Goal: Task Accomplishment & Management: Manage account settings

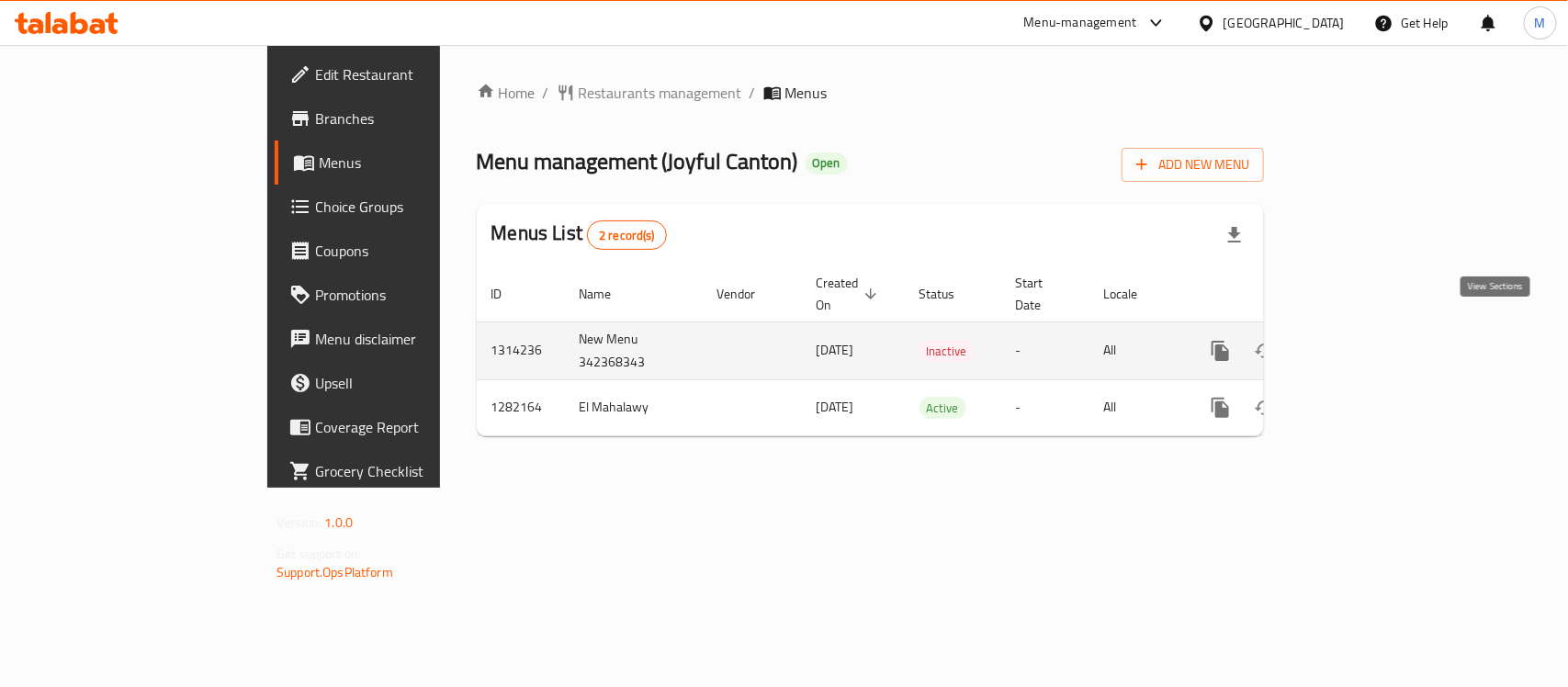
click at [1364, 340] on icon "enhanced table" at bounding box center [1353, 351] width 23 height 23
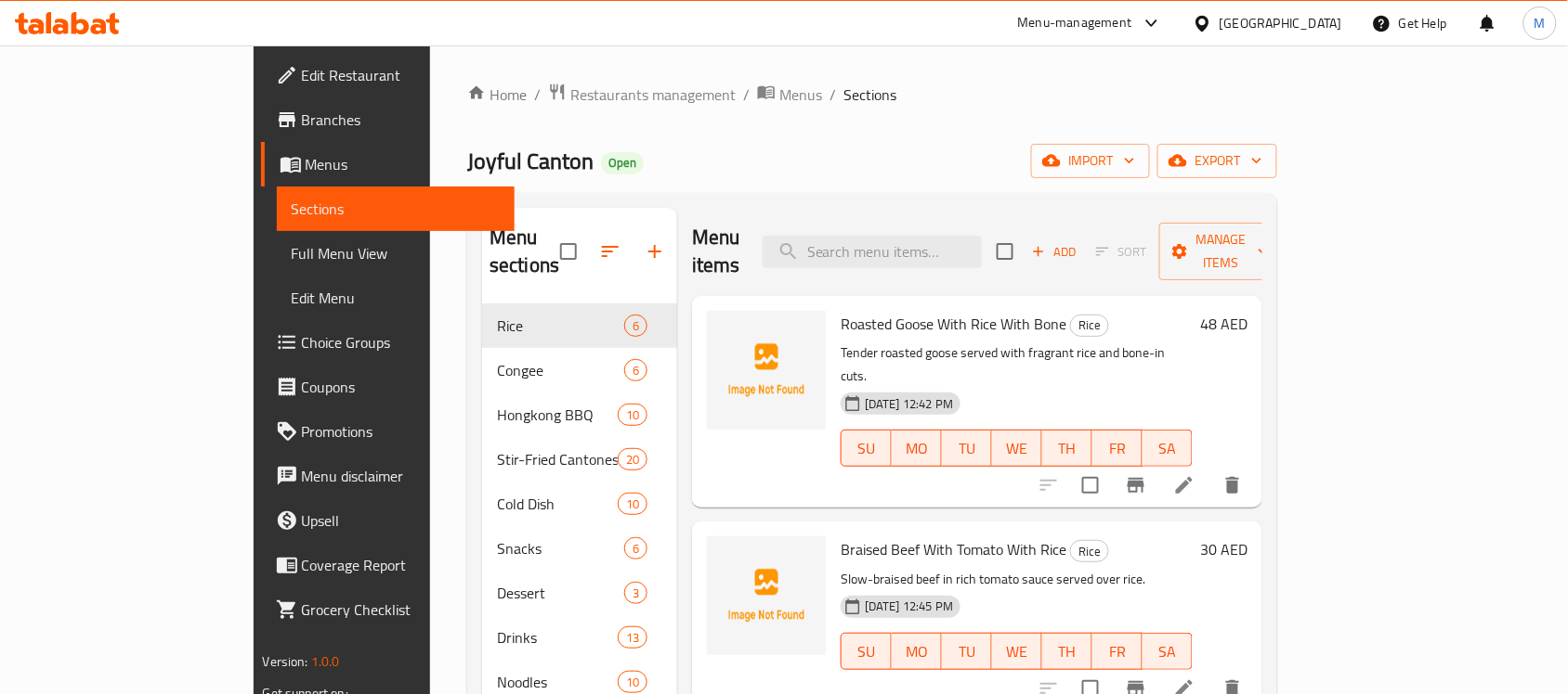
click at [618, 108] on div "Home / Restaurants management / Menus / Sections Joyful Canton Open import expo…" at bounding box center [873, 582] width 810 height 1001
click at [780, 84] on span "Menus" at bounding box center [800, 94] width 43 height 23
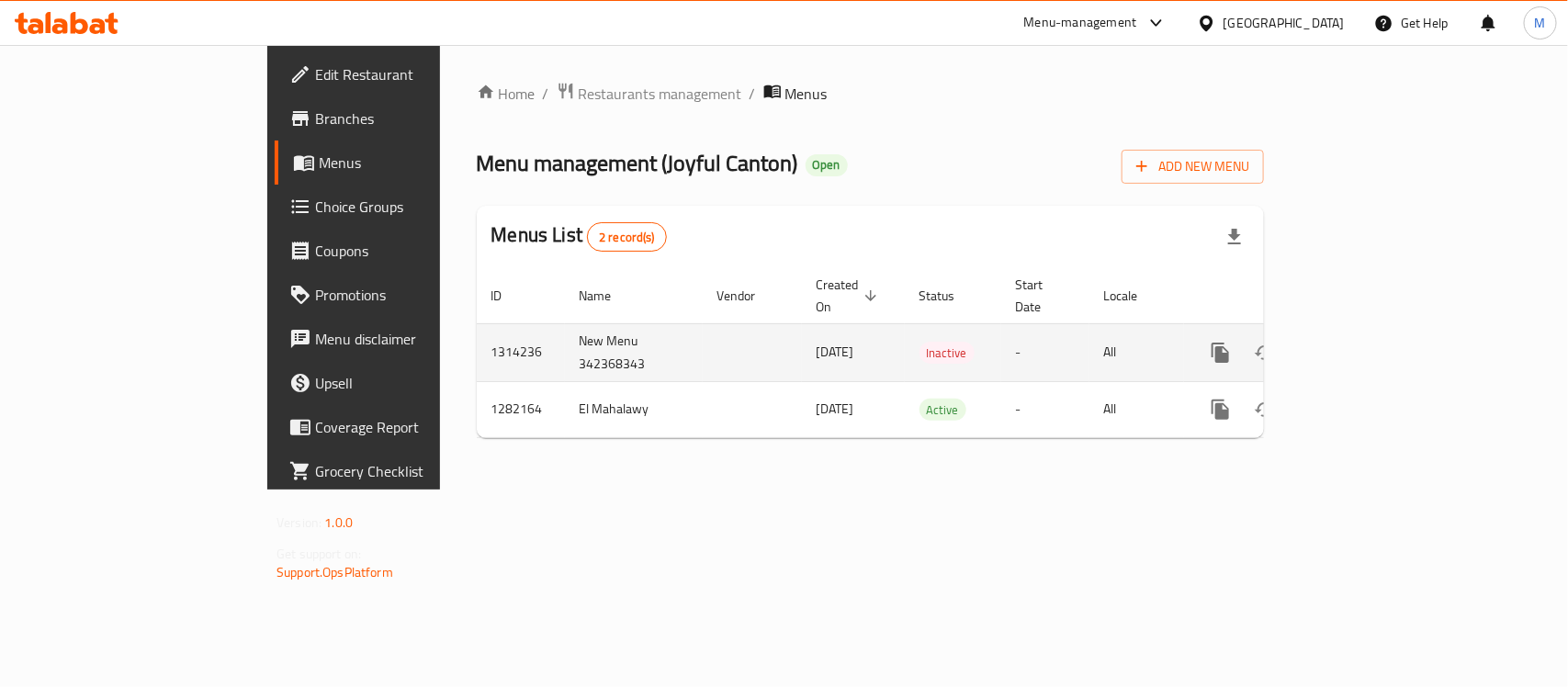
click at [565, 341] on td "New Menu 342368343" at bounding box center [634, 352] width 138 height 58
copy td "342368343"
click at [1364, 342] on icon "enhanced table" at bounding box center [1353, 353] width 23 height 23
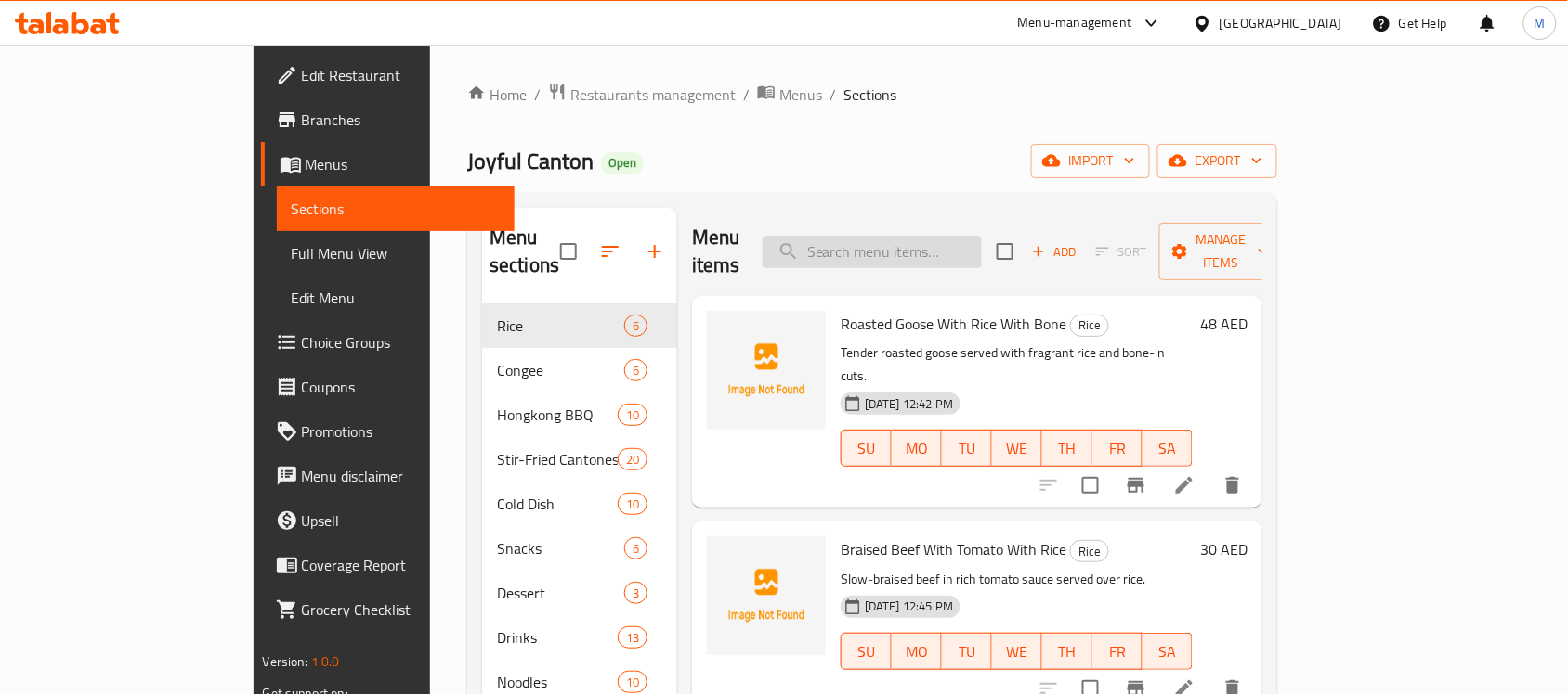
click at [982, 244] on input "search" at bounding box center [872, 251] width 219 height 33
paste input "[PERSON_NAME]"
type input "[PERSON_NAME]"
click at [1262, 158] on span "export" at bounding box center [1216, 160] width 90 height 23
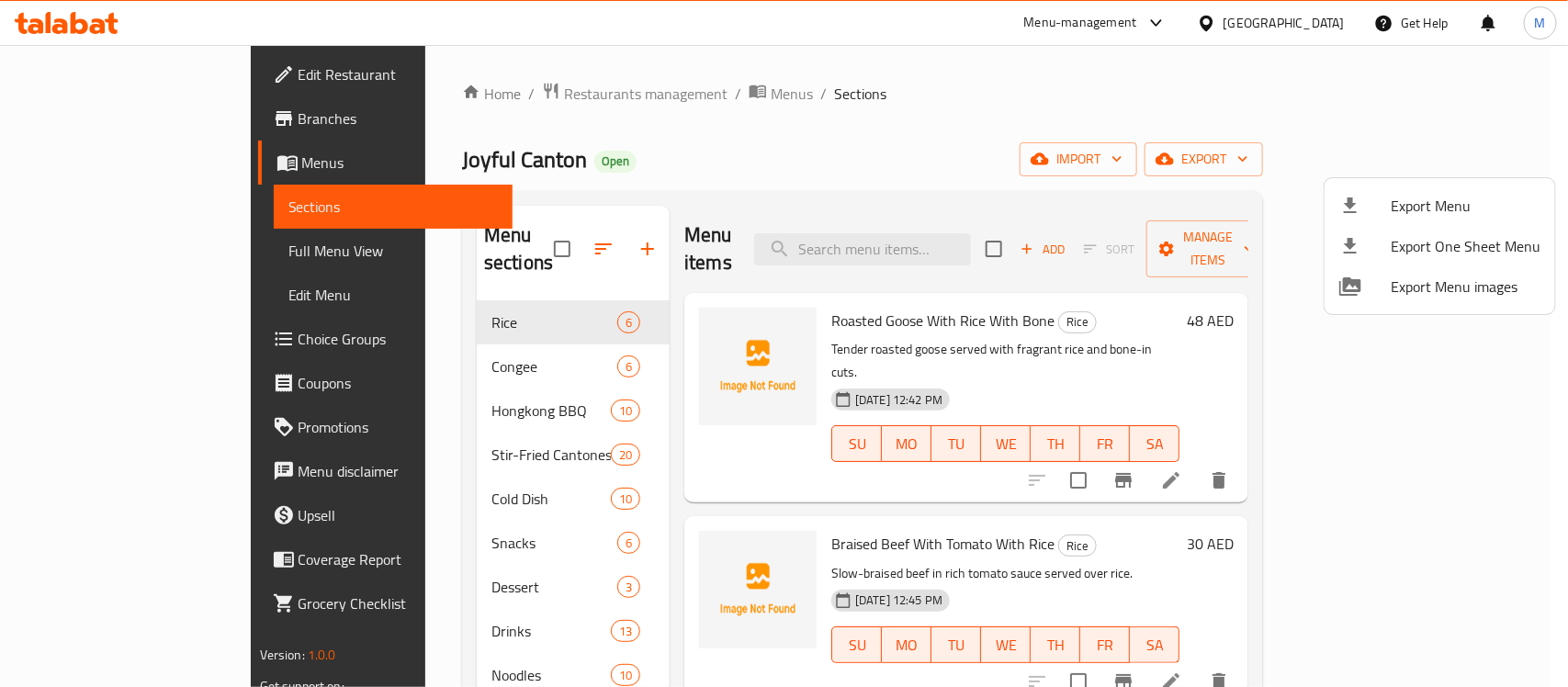
click at [1158, 155] on div at bounding box center [784, 343] width 1568 height 687
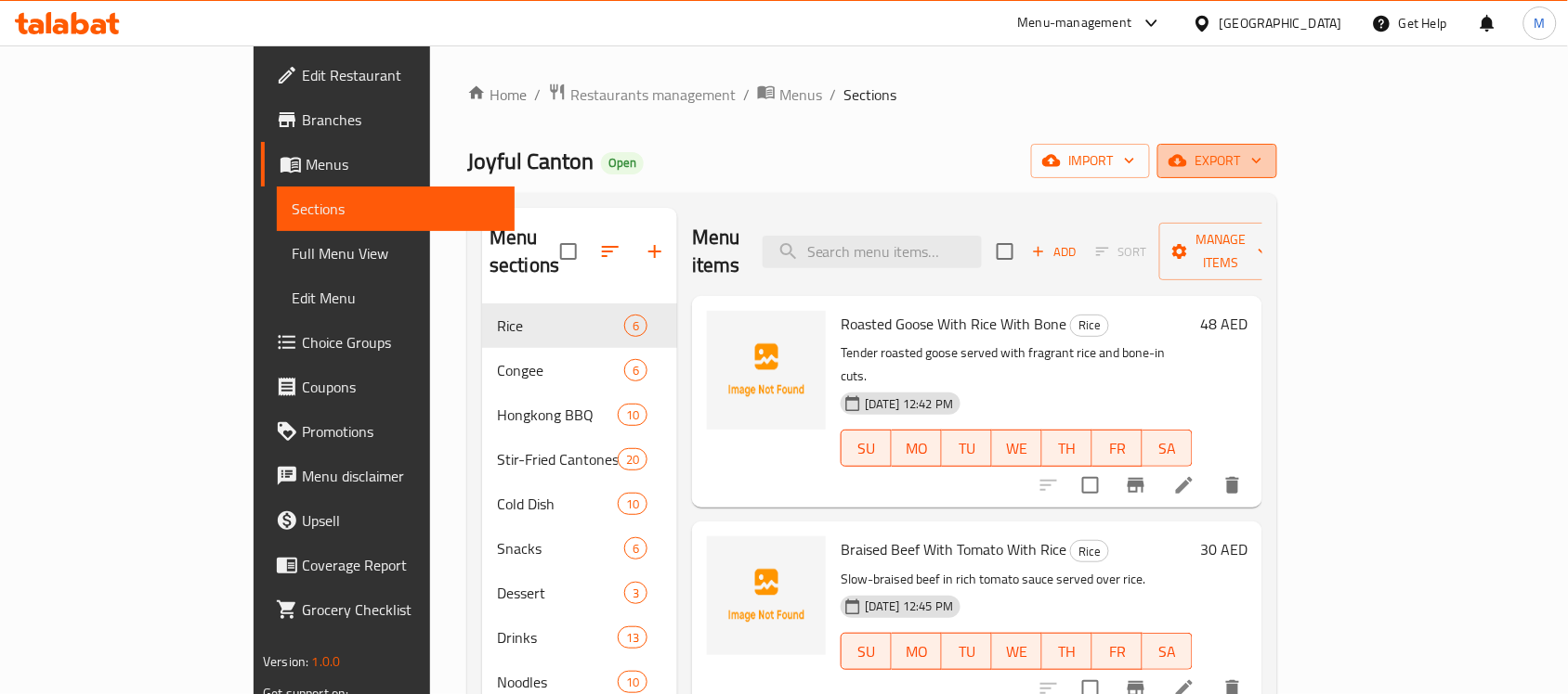
click at [1262, 157] on span "export" at bounding box center [1216, 160] width 90 height 23
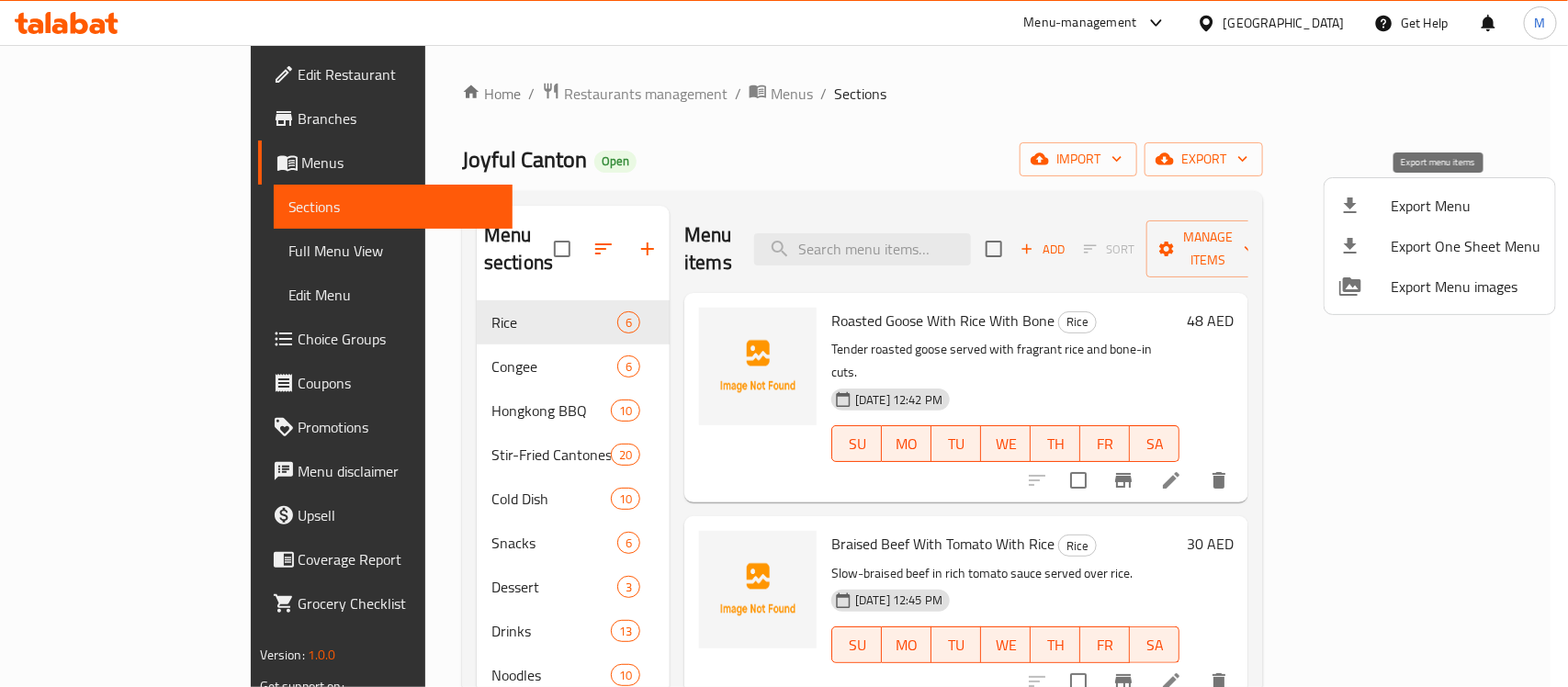
click at [1449, 203] on span "Export Menu" at bounding box center [1465, 206] width 150 height 23
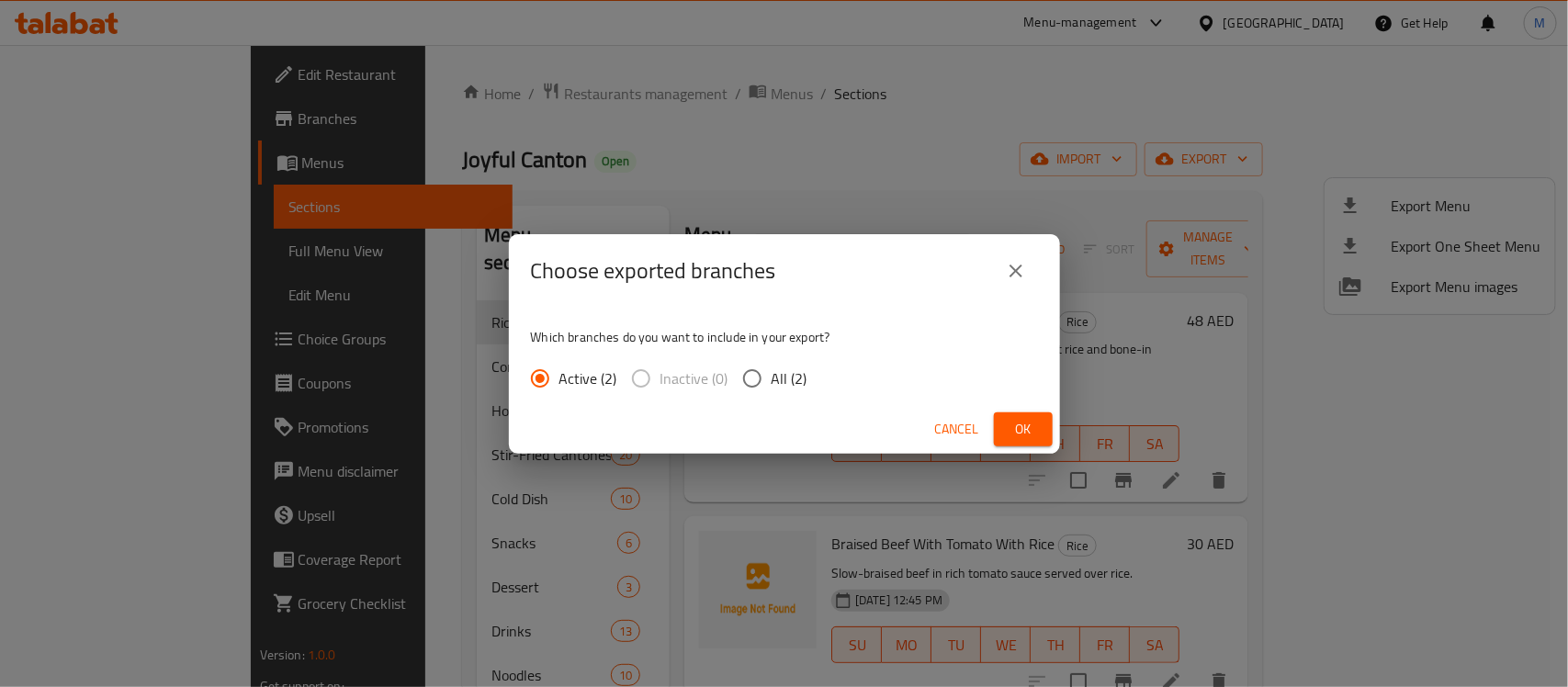
click at [1025, 450] on div "Cancel Ok" at bounding box center [784, 430] width 551 height 49
click at [1024, 434] on span "Ok" at bounding box center [1023, 429] width 29 height 23
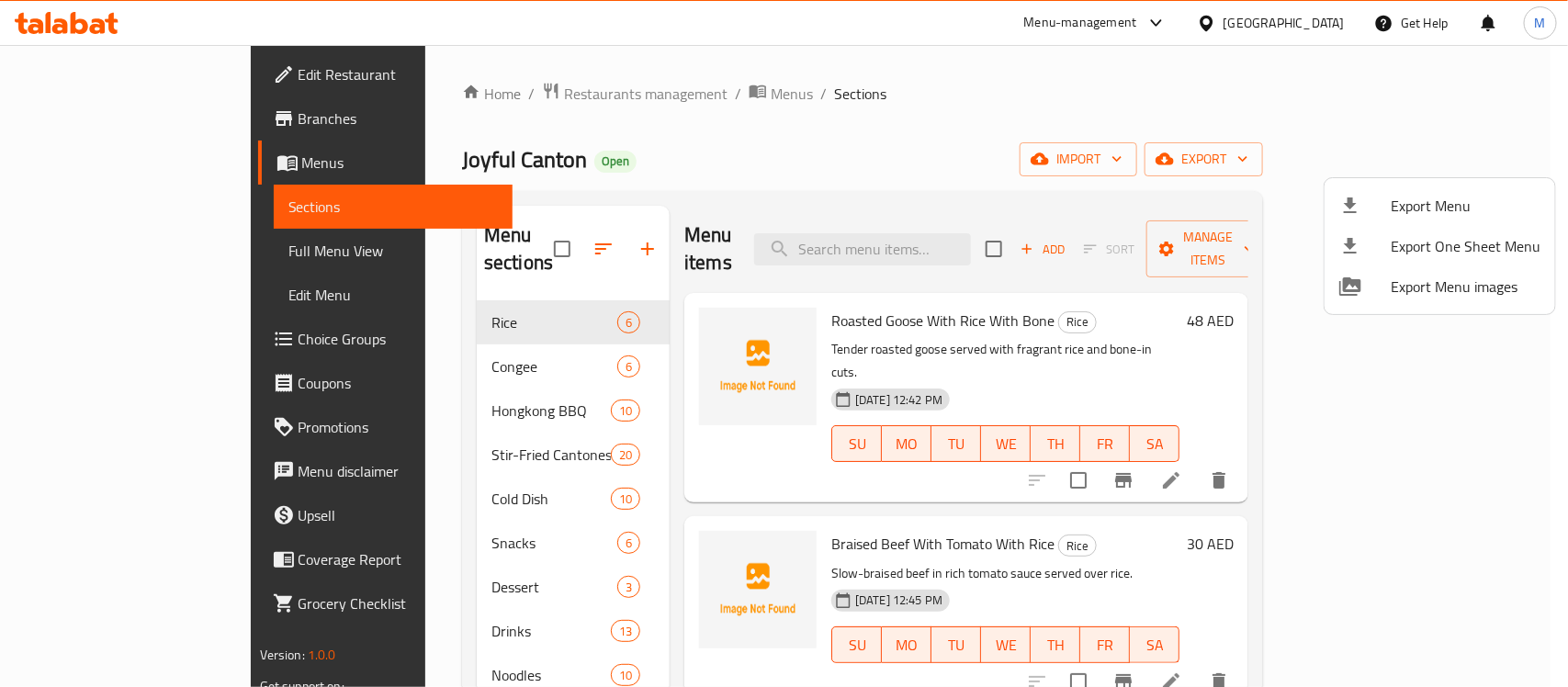
click at [961, 313] on div at bounding box center [784, 343] width 1568 height 687
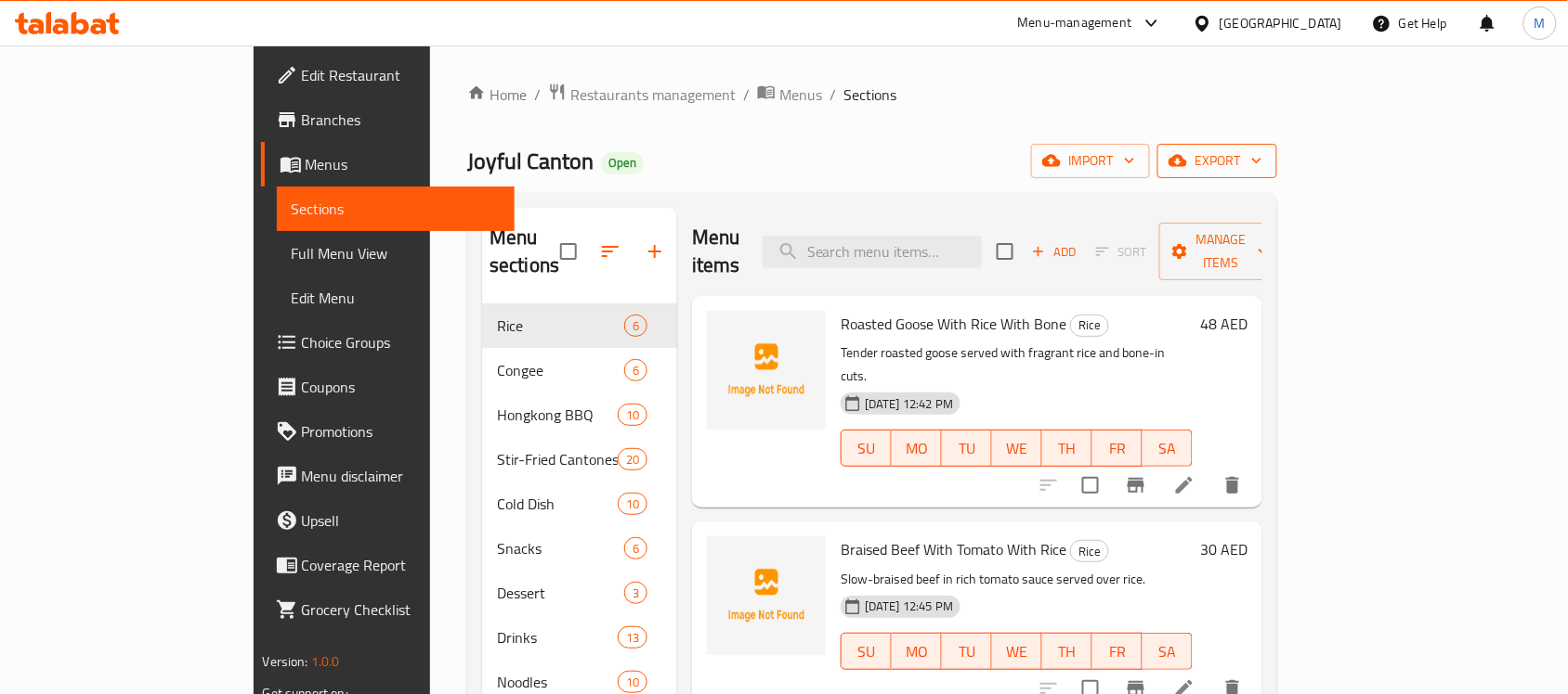
click at [1262, 149] on span "export" at bounding box center [1216, 160] width 90 height 23
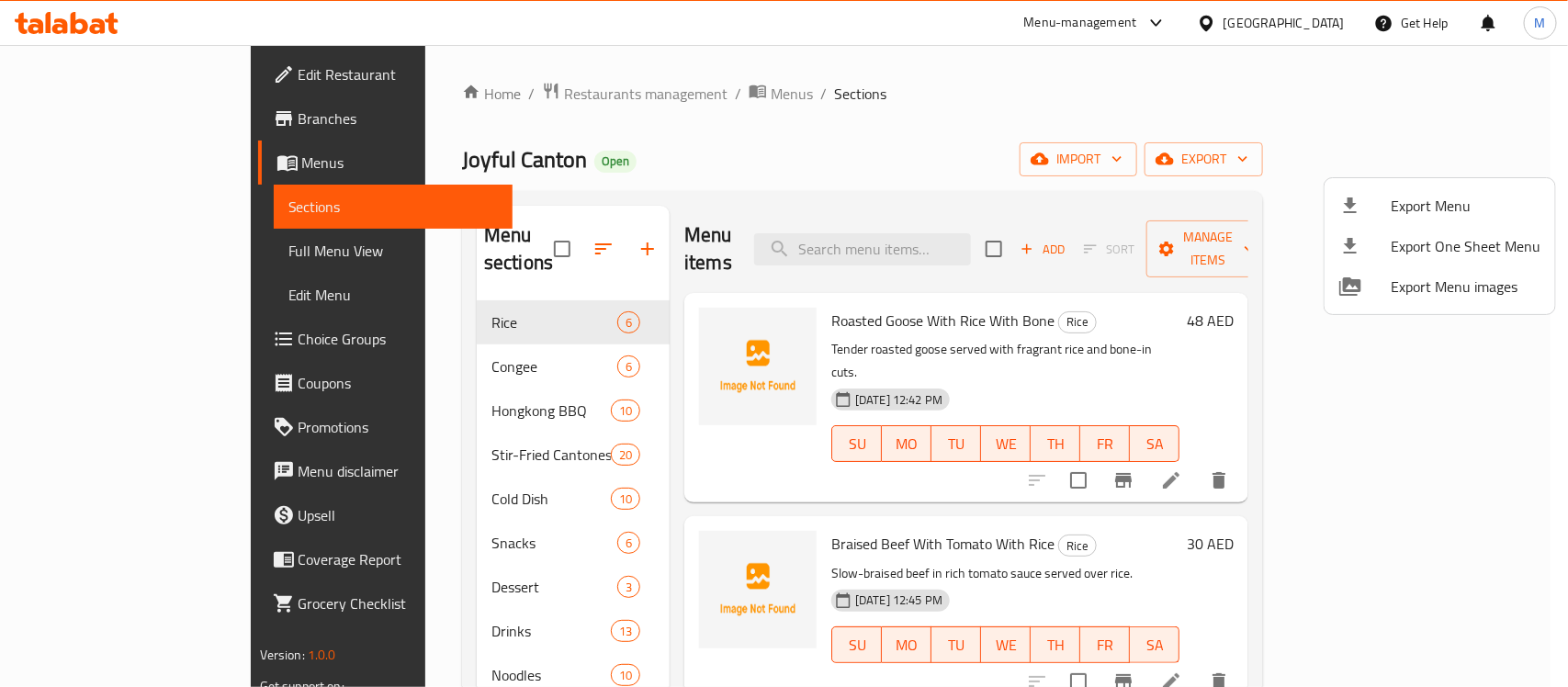
click at [1090, 124] on div at bounding box center [784, 343] width 1568 height 687
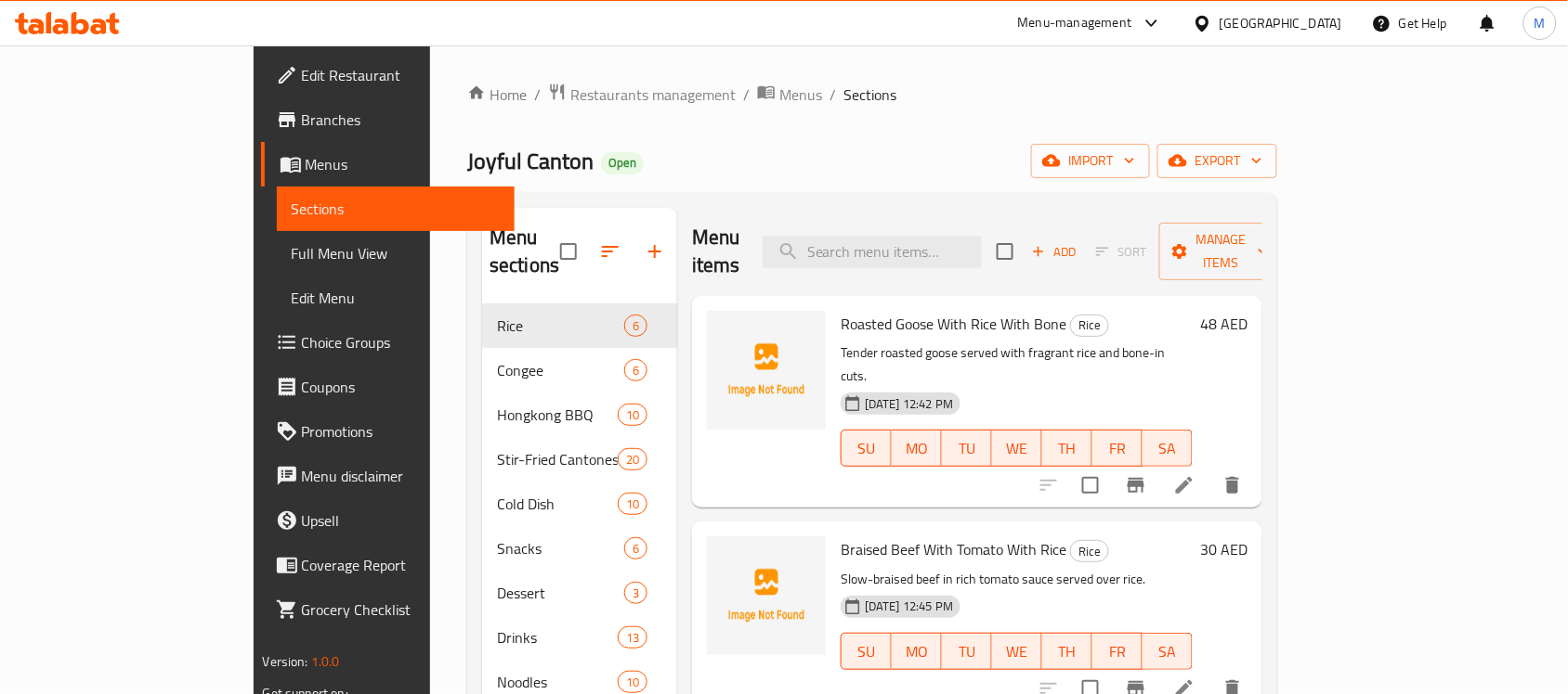
click at [820, 113] on div "Home / Restaurants management / Menus / Sections Joyful Canton Open import expo…" at bounding box center [873, 582] width 810 height 1001
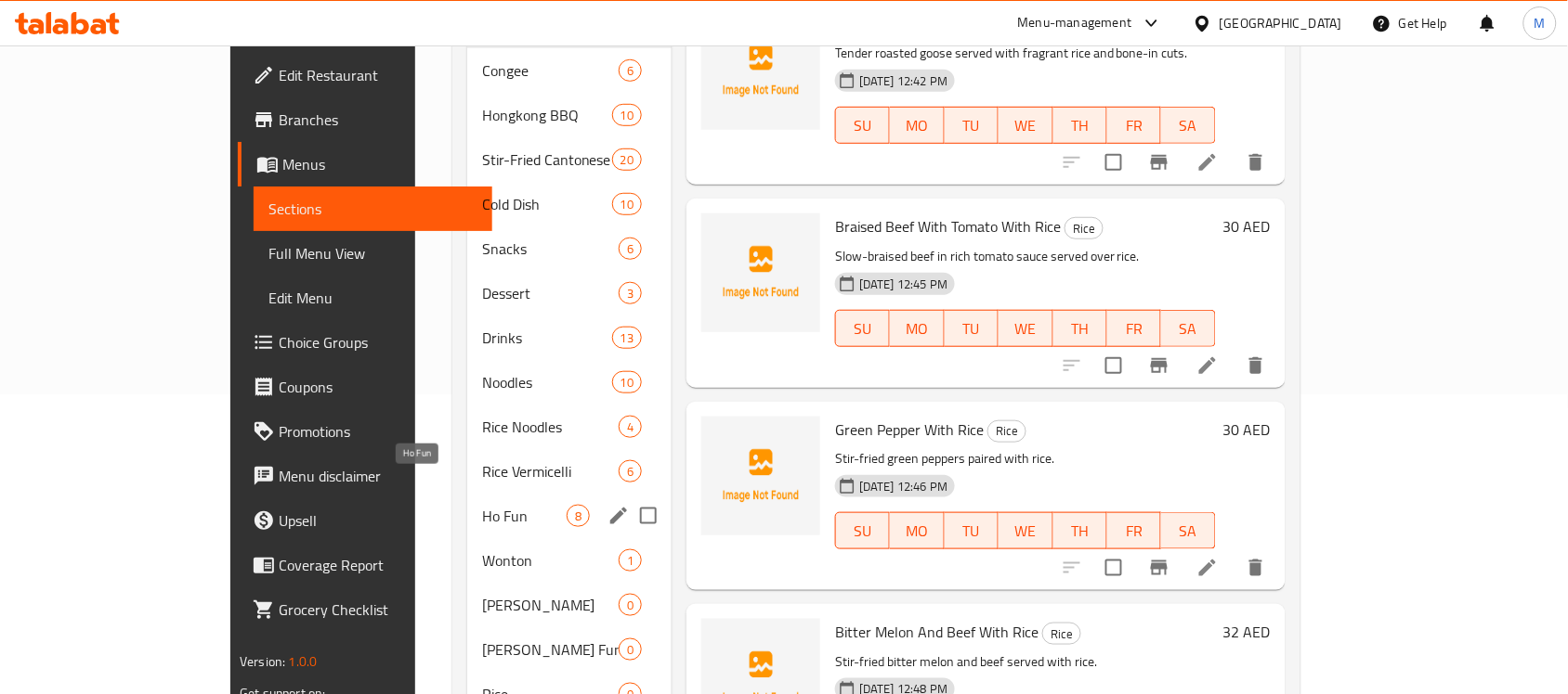
scroll to position [396, 0]
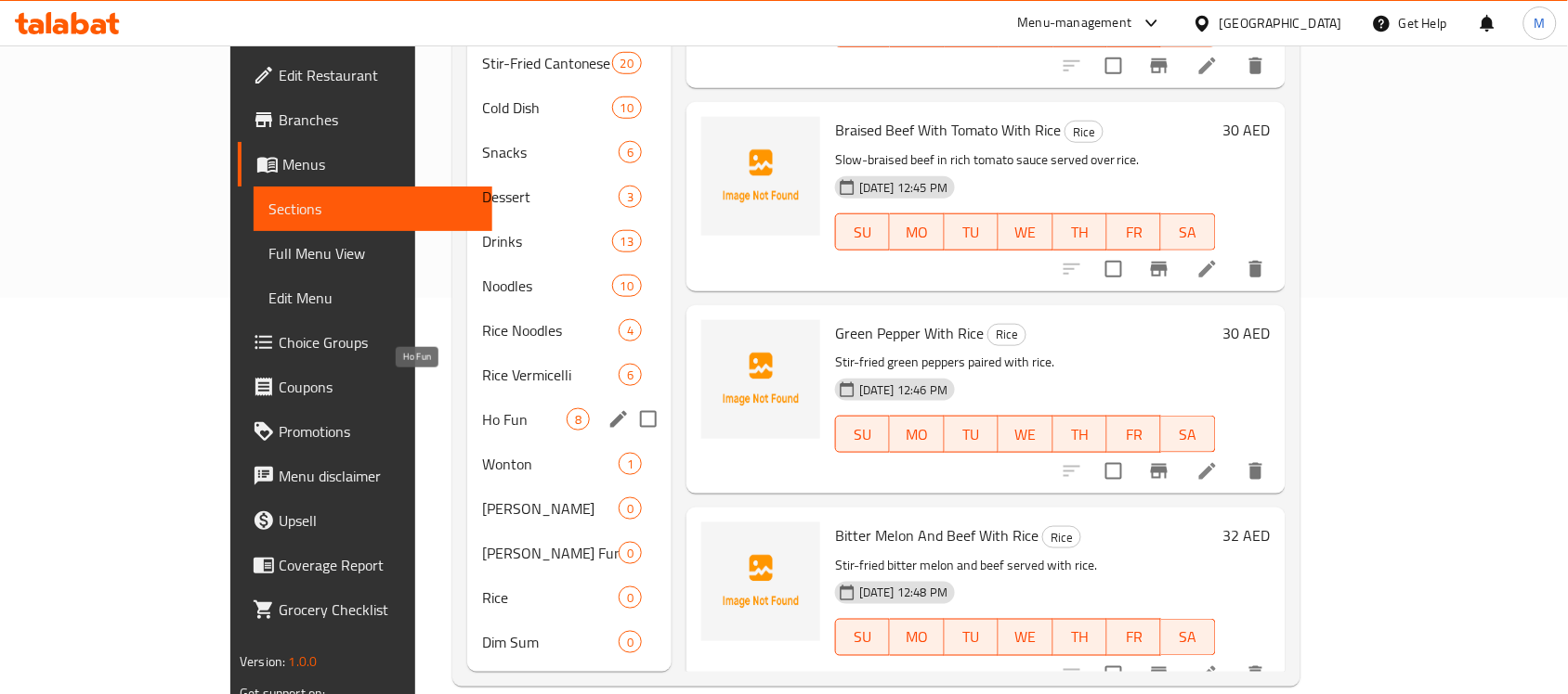
click at [482, 320] on span "Rice Noodles" at bounding box center [551, 331] width 137 height 23
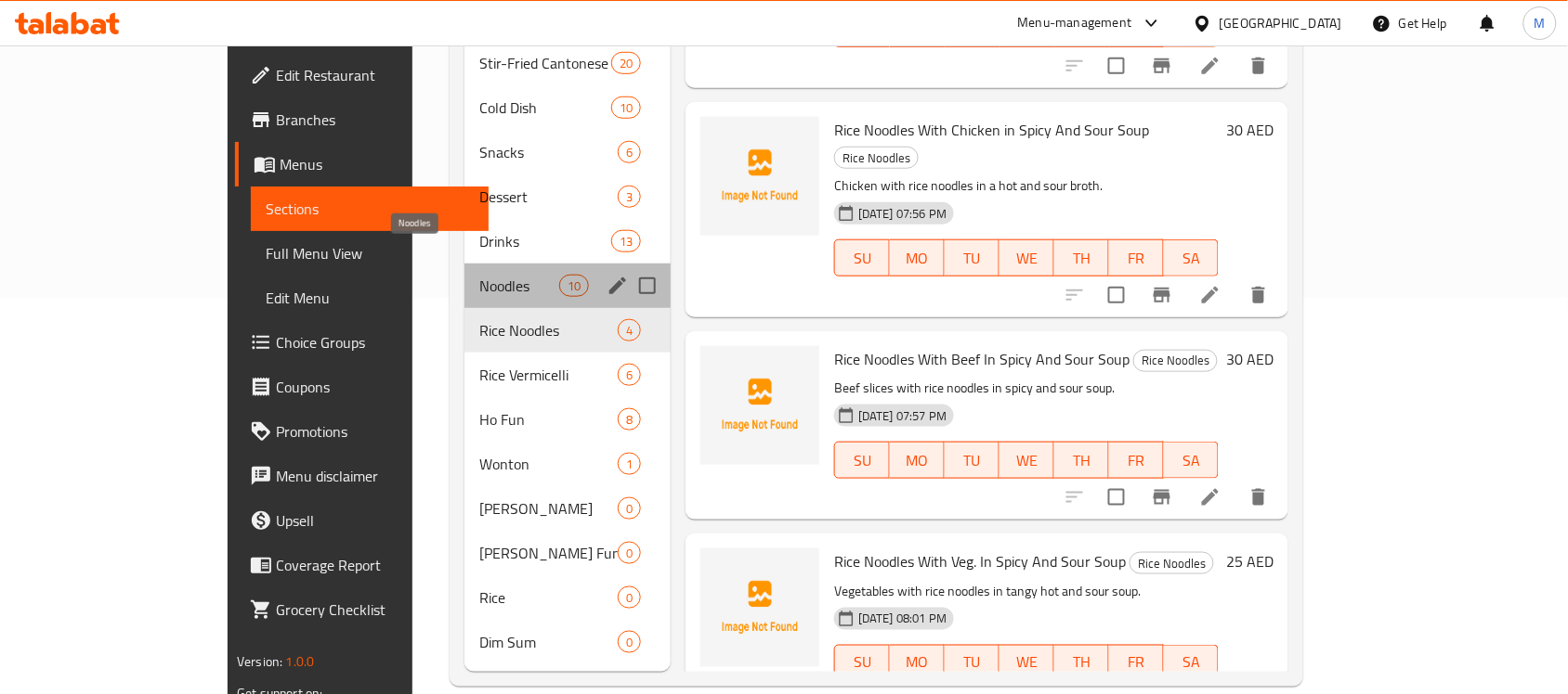
click at [479, 275] on span "Noodles" at bounding box center [519, 286] width 79 height 23
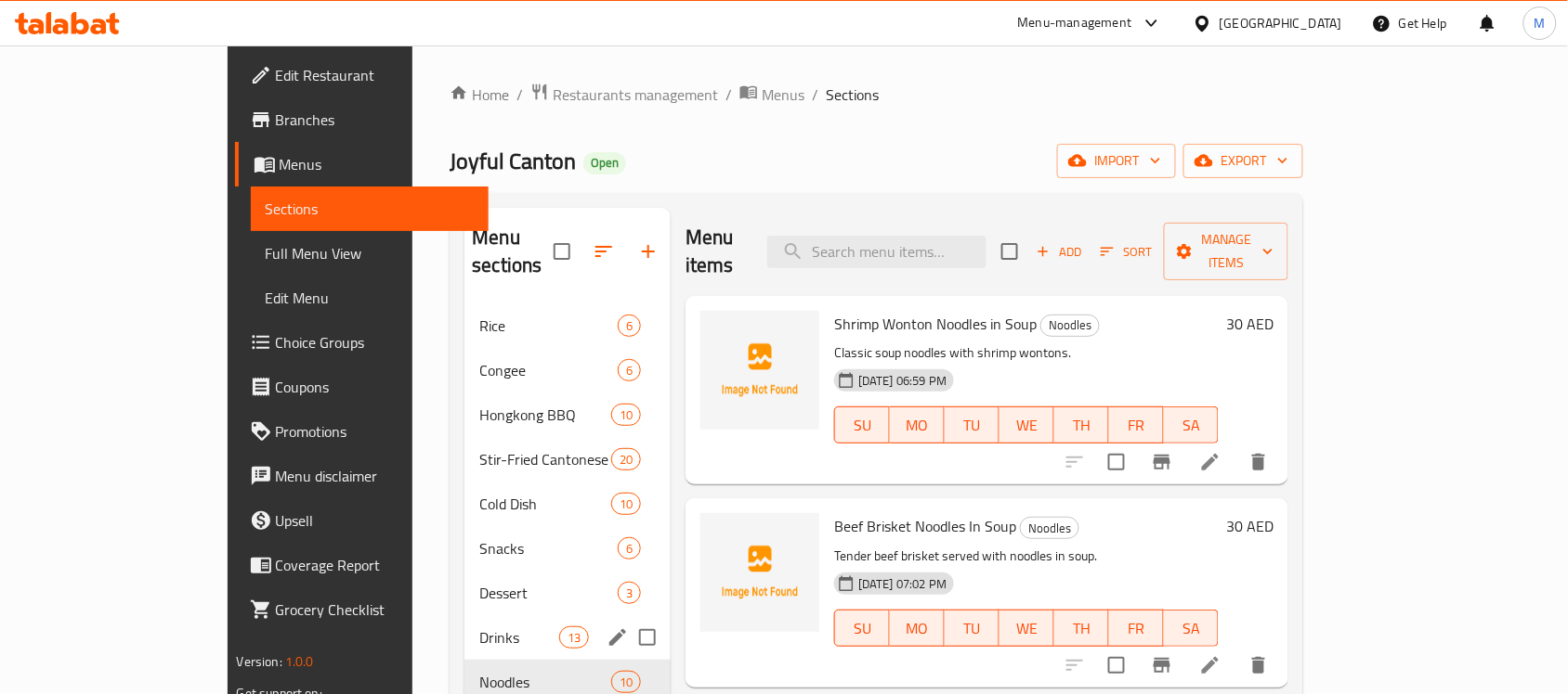
click at [479, 627] on span "Drinks" at bounding box center [519, 638] width 79 height 23
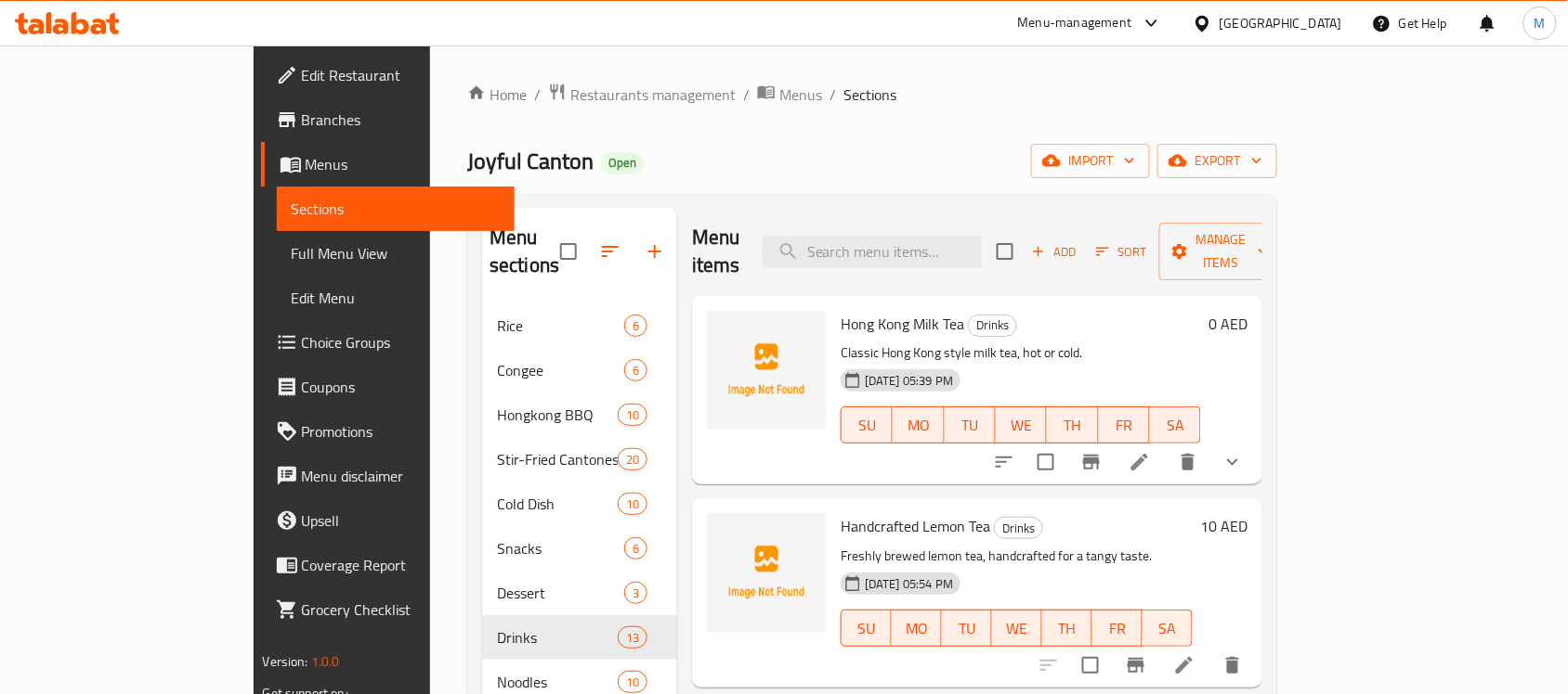
click at [931, 261] on div "Menu items Add Sort Manage items" at bounding box center [978, 251] width 571 height 88
click at [947, 242] on input "search" at bounding box center [872, 251] width 219 height 33
paste input "Beef Brisket Noodles in [GEOGRAPHIC_DATA]"
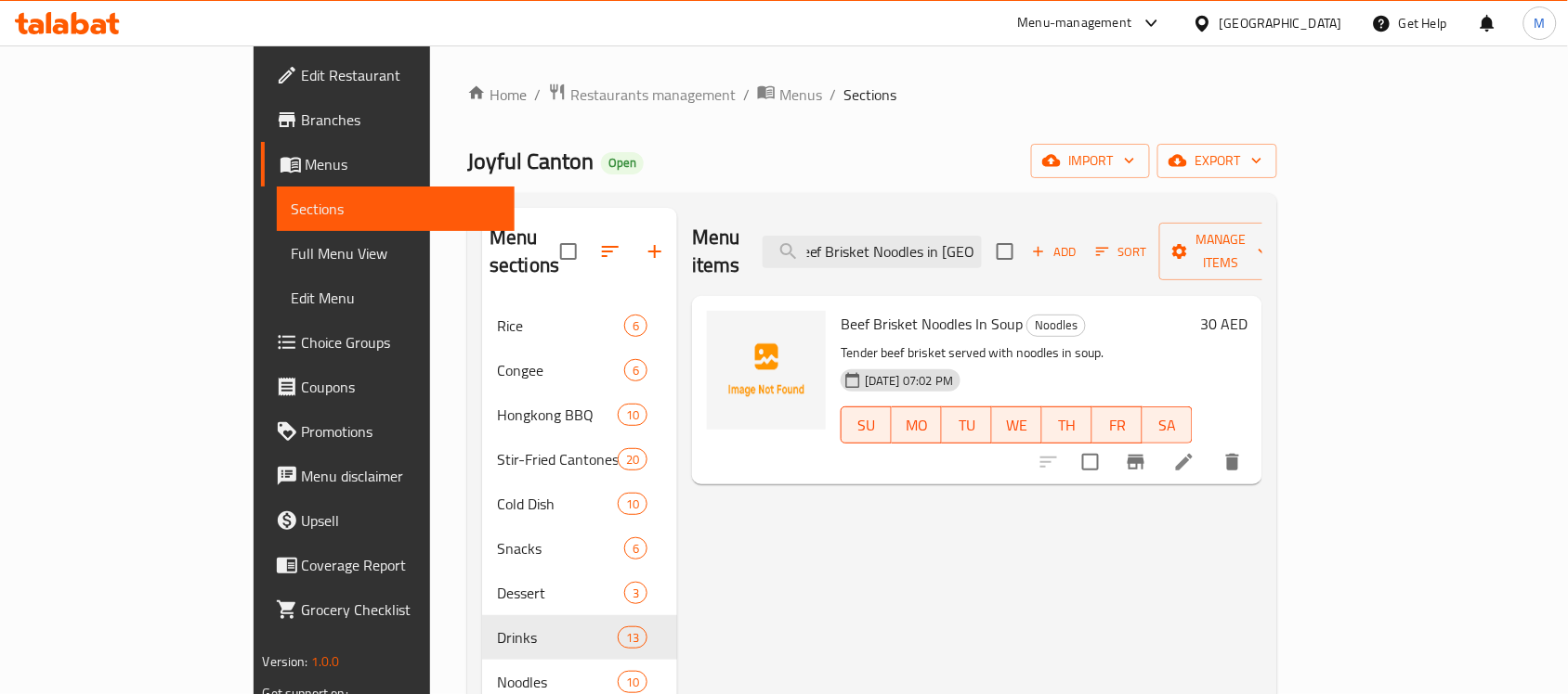
type input "Beef Brisket Noodles in [GEOGRAPHIC_DATA]"
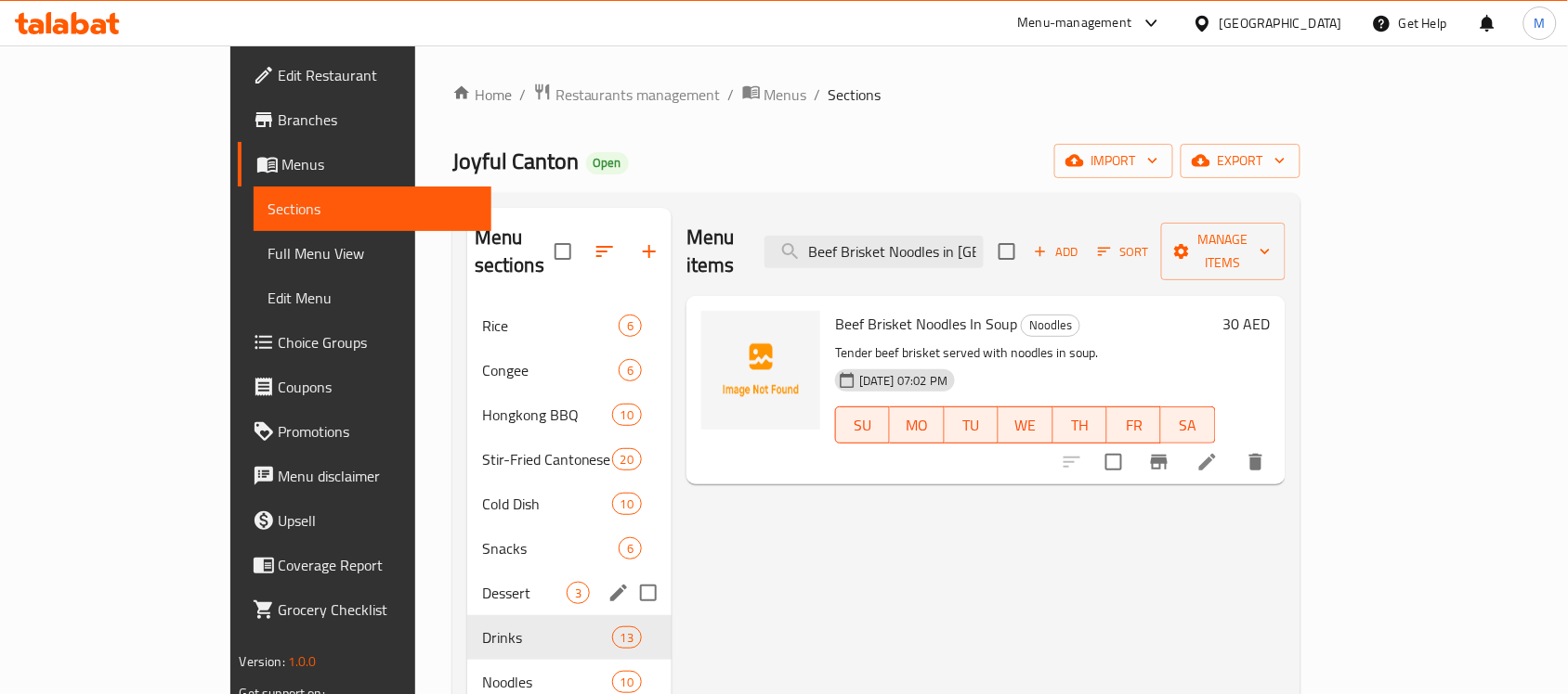
click at [468, 571] on div "Dessert 3" at bounding box center [570, 593] width 204 height 45
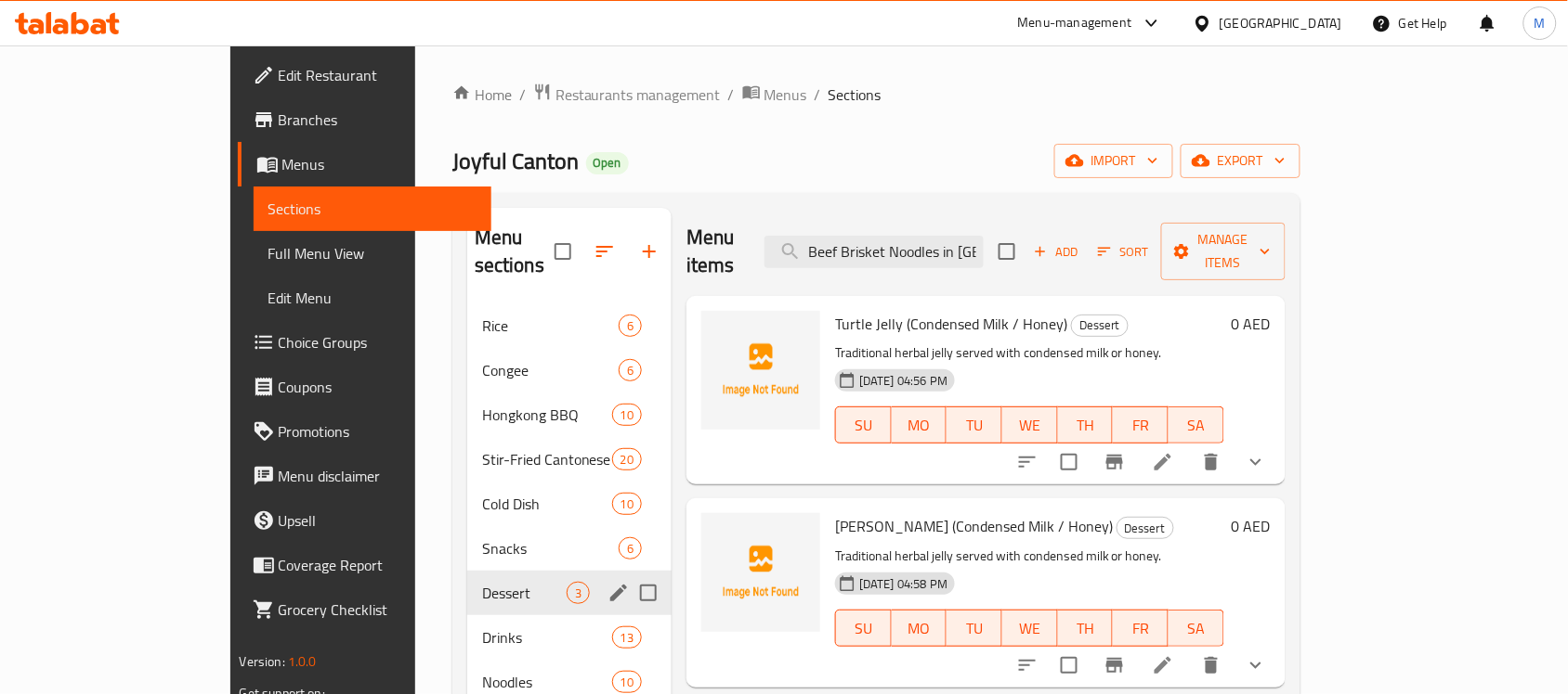
scroll to position [348, 0]
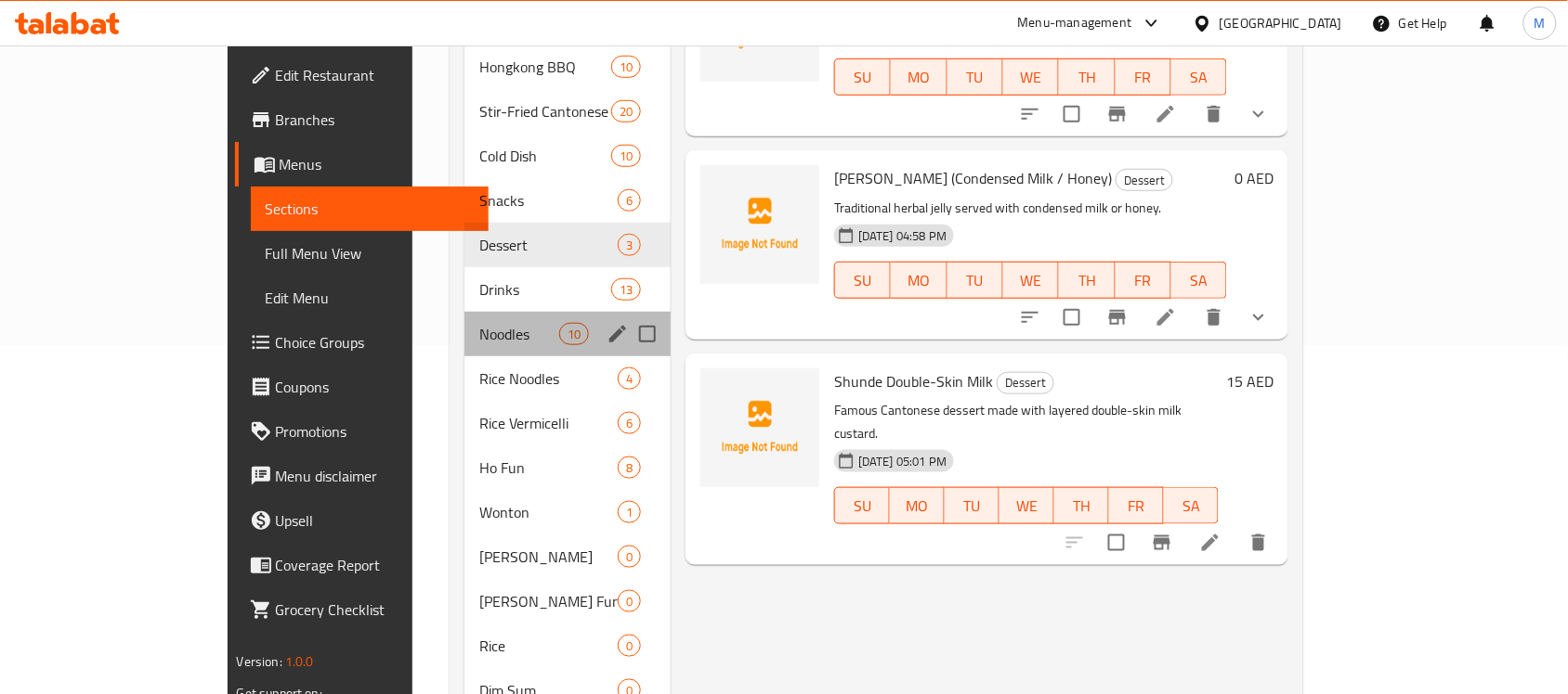
click at [467, 312] on div "Noodles 10" at bounding box center [568, 334] width 206 height 45
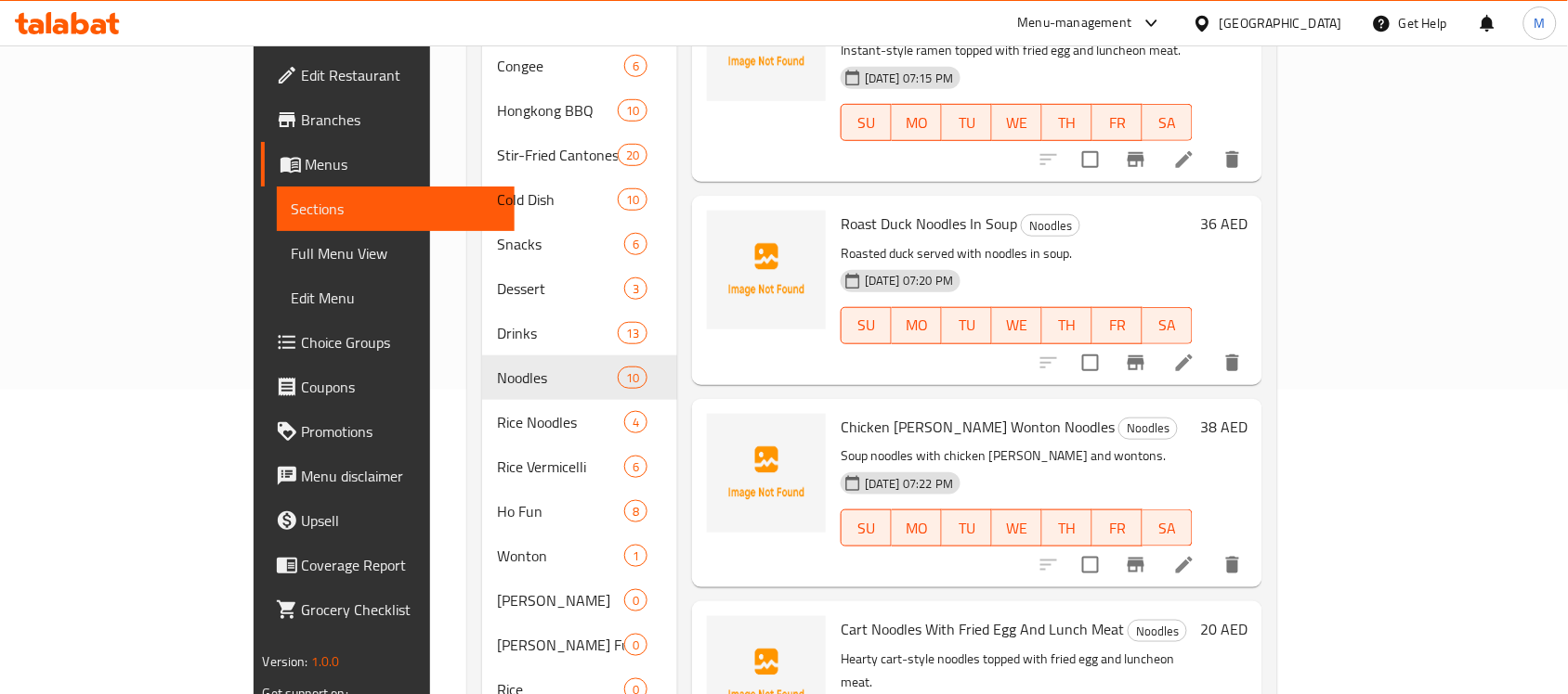
scroll to position [396, 0]
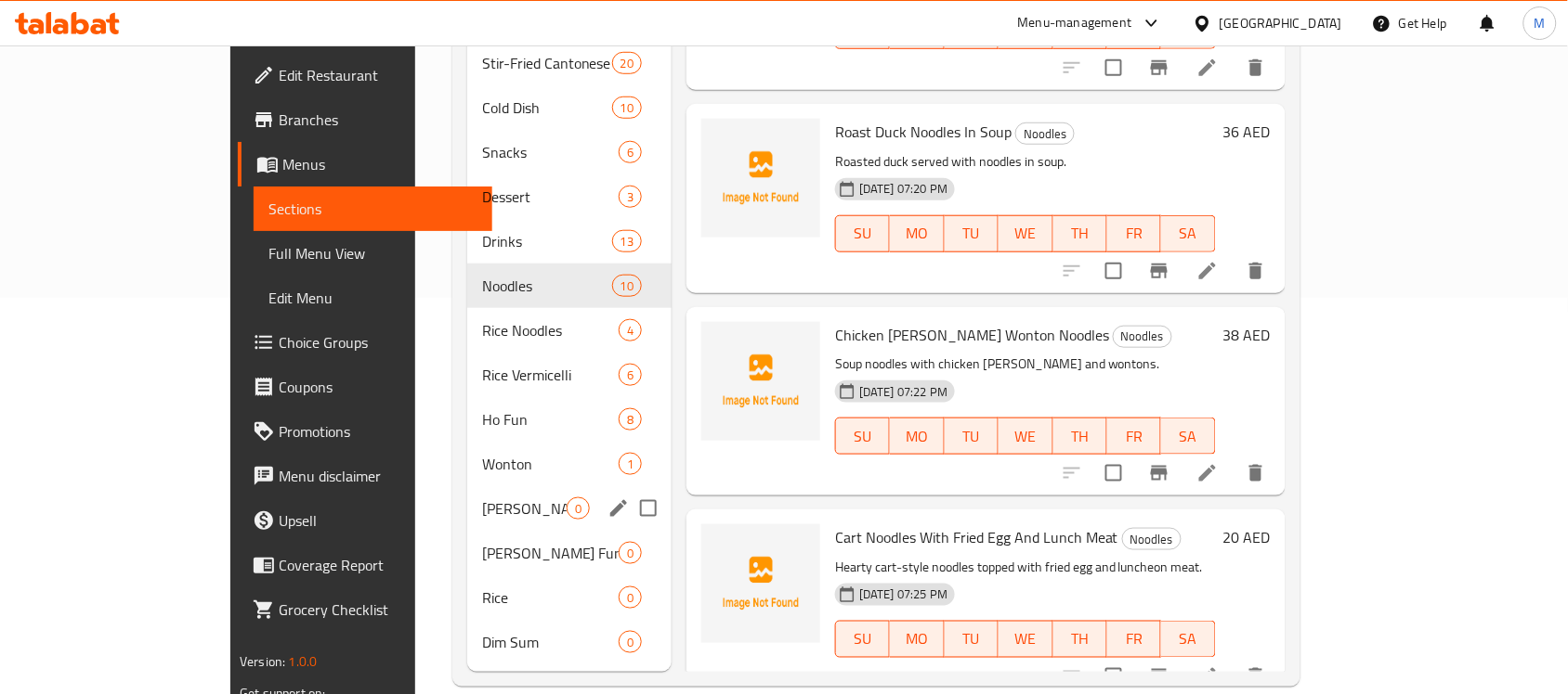
click at [482, 498] on span "[PERSON_NAME]" at bounding box center [524, 509] width 84 height 23
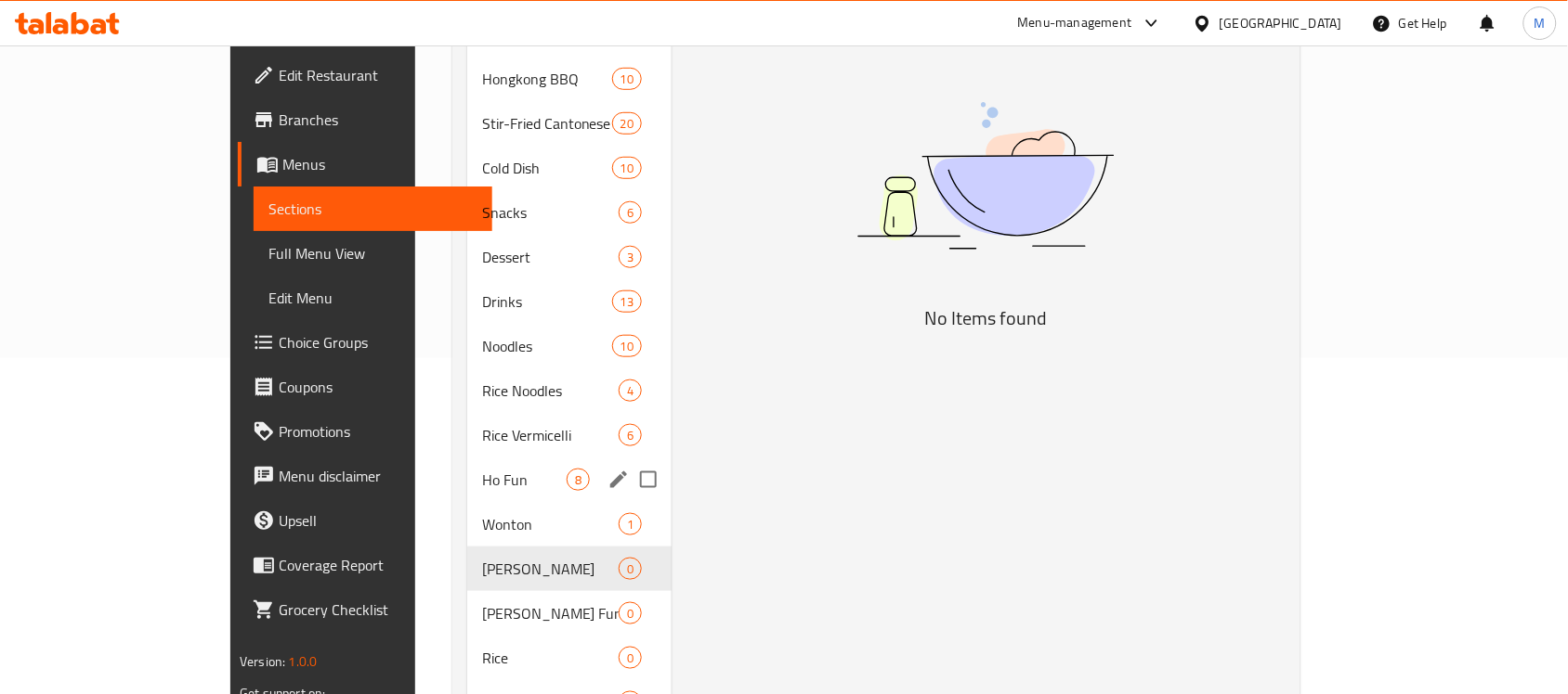
scroll to position [348, 0]
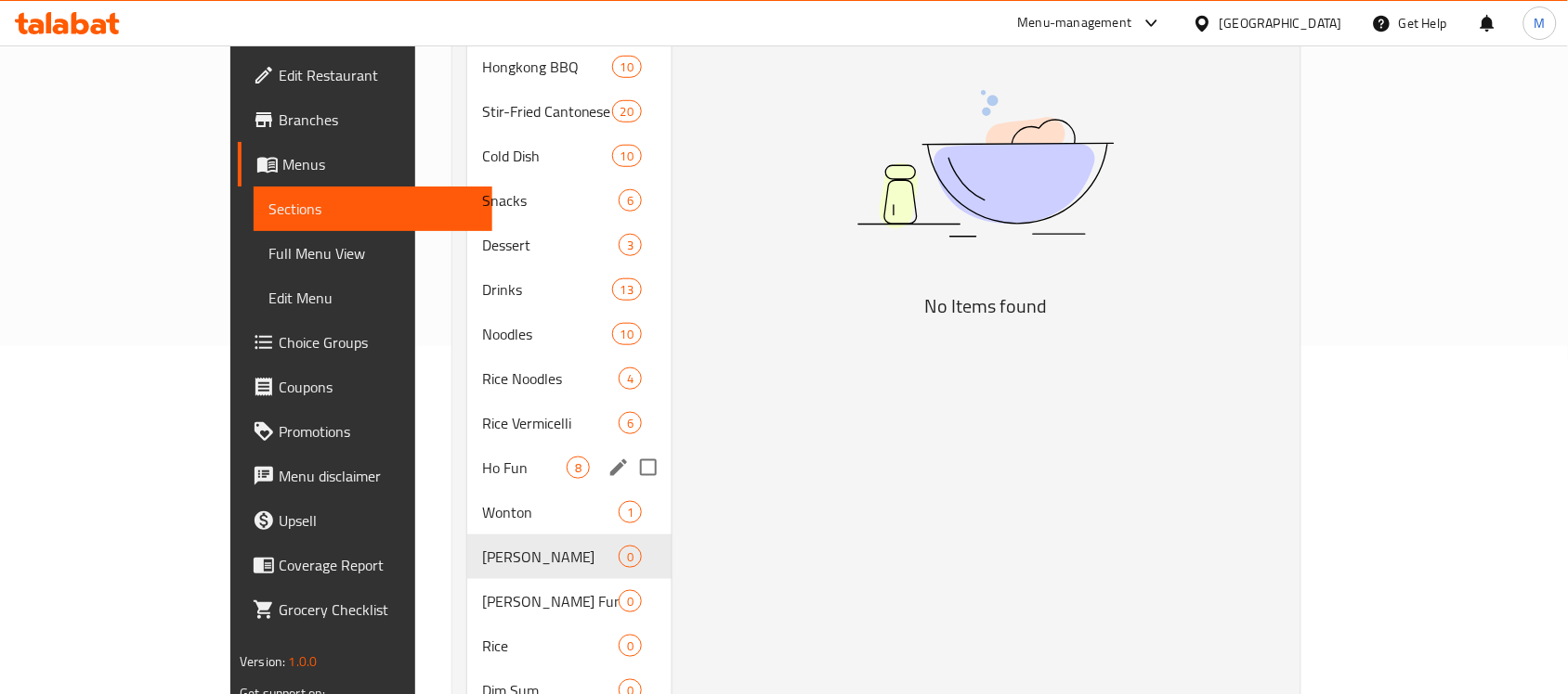
click at [468, 367] on div "Rice Noodles 4" at bounding box center [570, 378] width 204 height 45
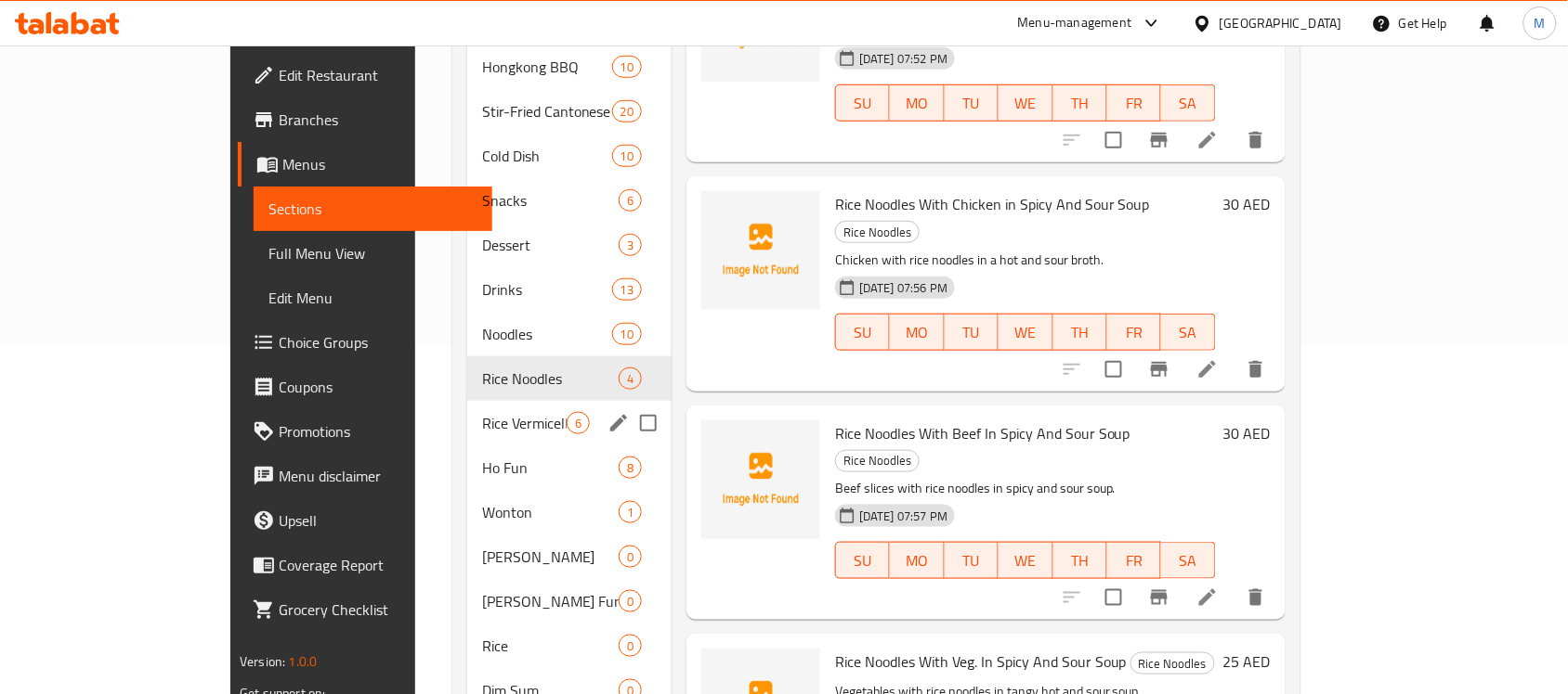
click at [482, 412] on span "Rice Vermicelli" at bounding box center [524, 423] width 84 height 23
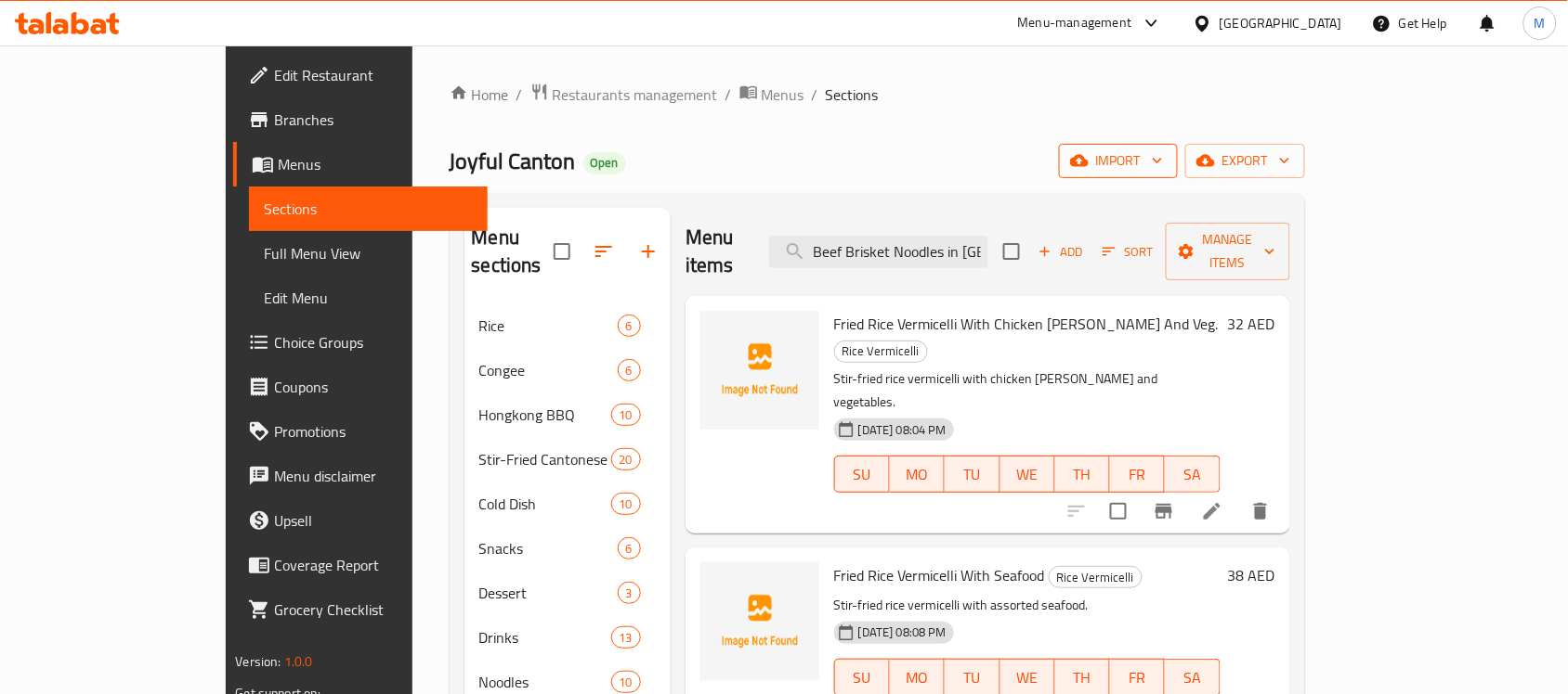
click at [1163, 171] on span "import" at bounding box center [1118, 160] width 89 height 23
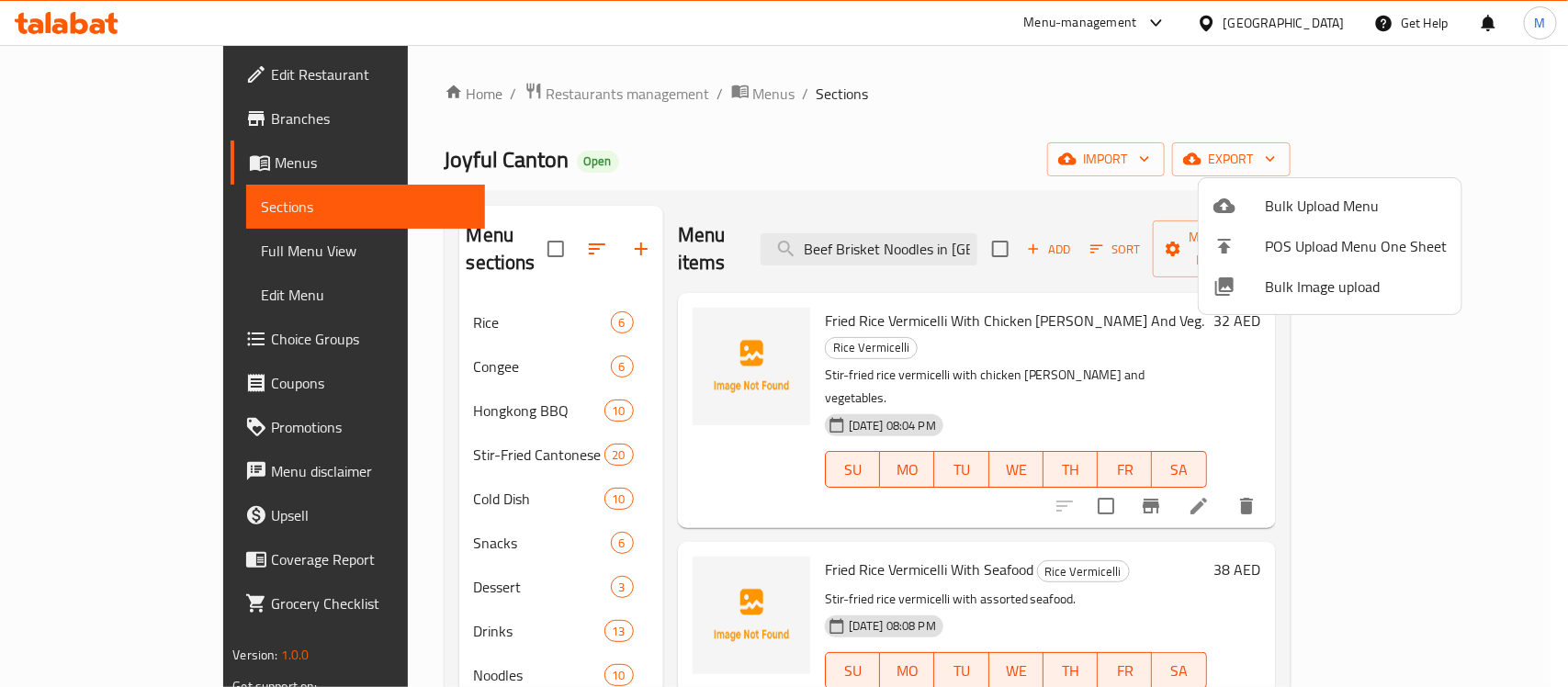
click at [1485, 156] on div at bounding box center [784, 343] width 1568 height 687
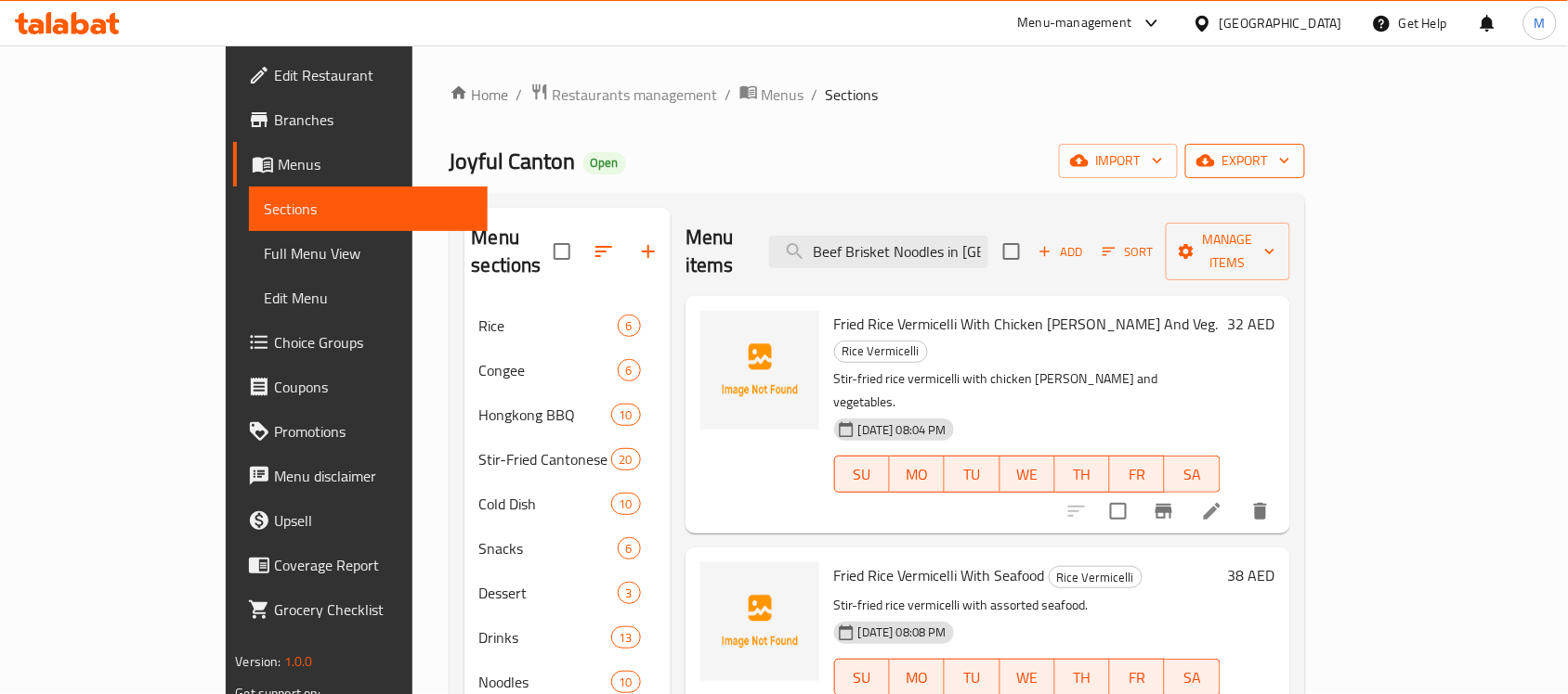
click at [1290, 153] on span "export" at bounding box center [1245, 160] width 90 height 23
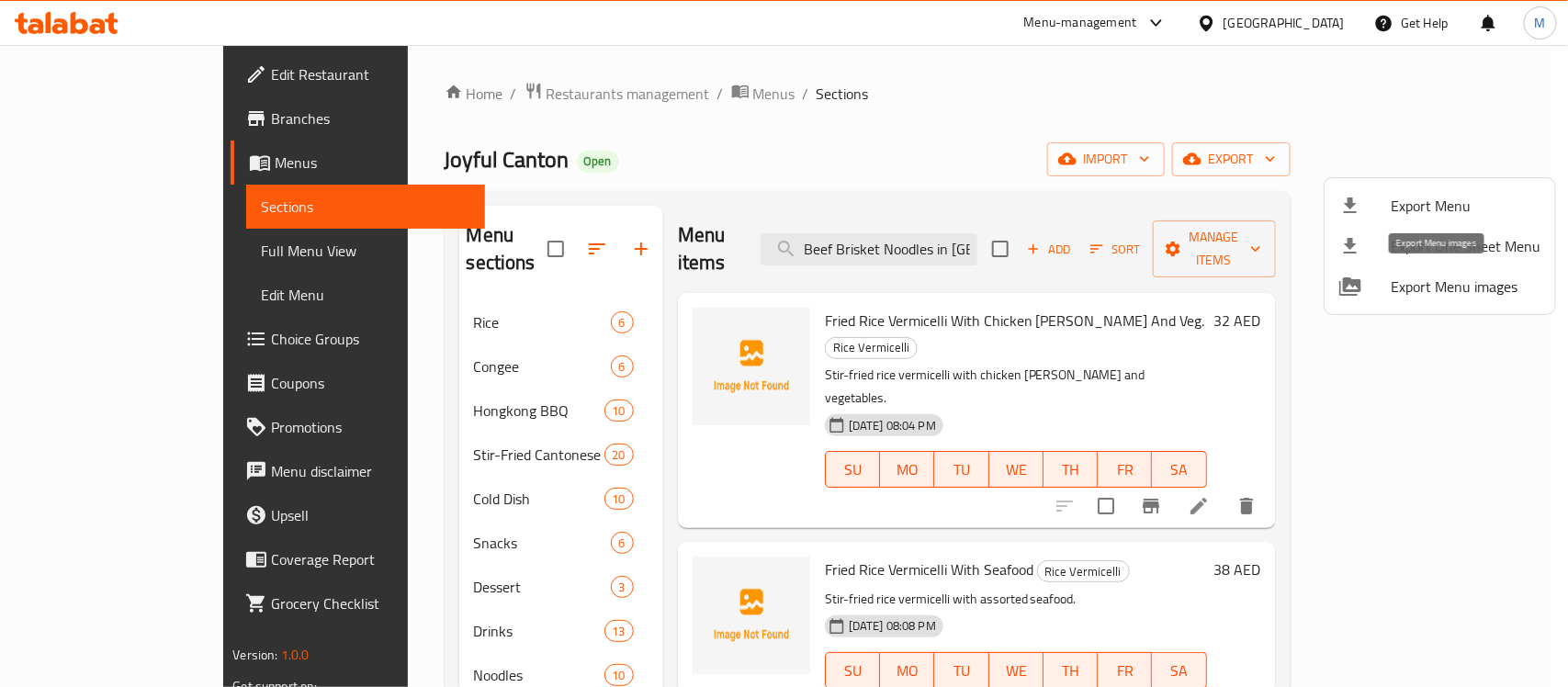
click at [1429, 289] on span "Export Menu images" at bounding box center [1465, 286] width 150 height 23
click at [1378, 90] on div at bounding box center [784, 343] width 1568 height 687
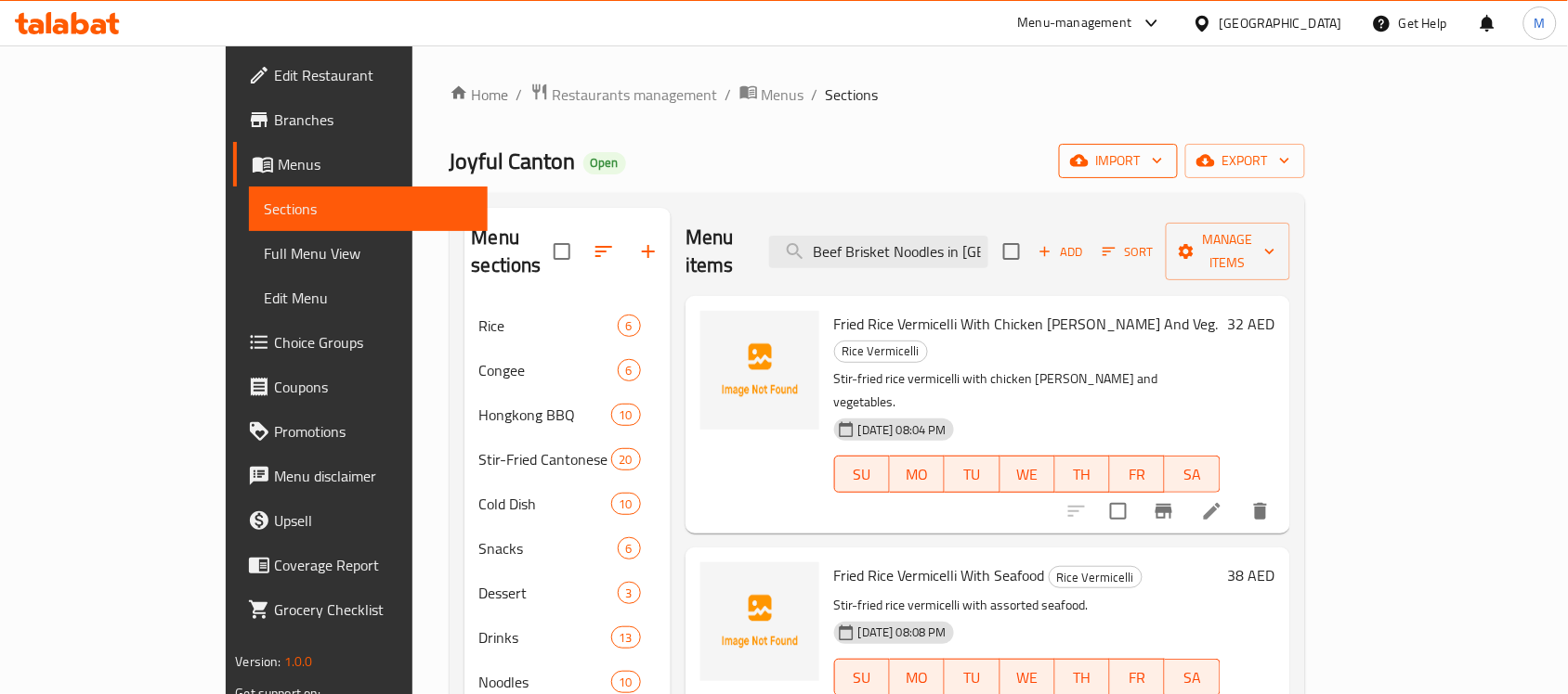
click at [1178, 177] on button "import" at bounding box center [1118, 160] width 119 height 35
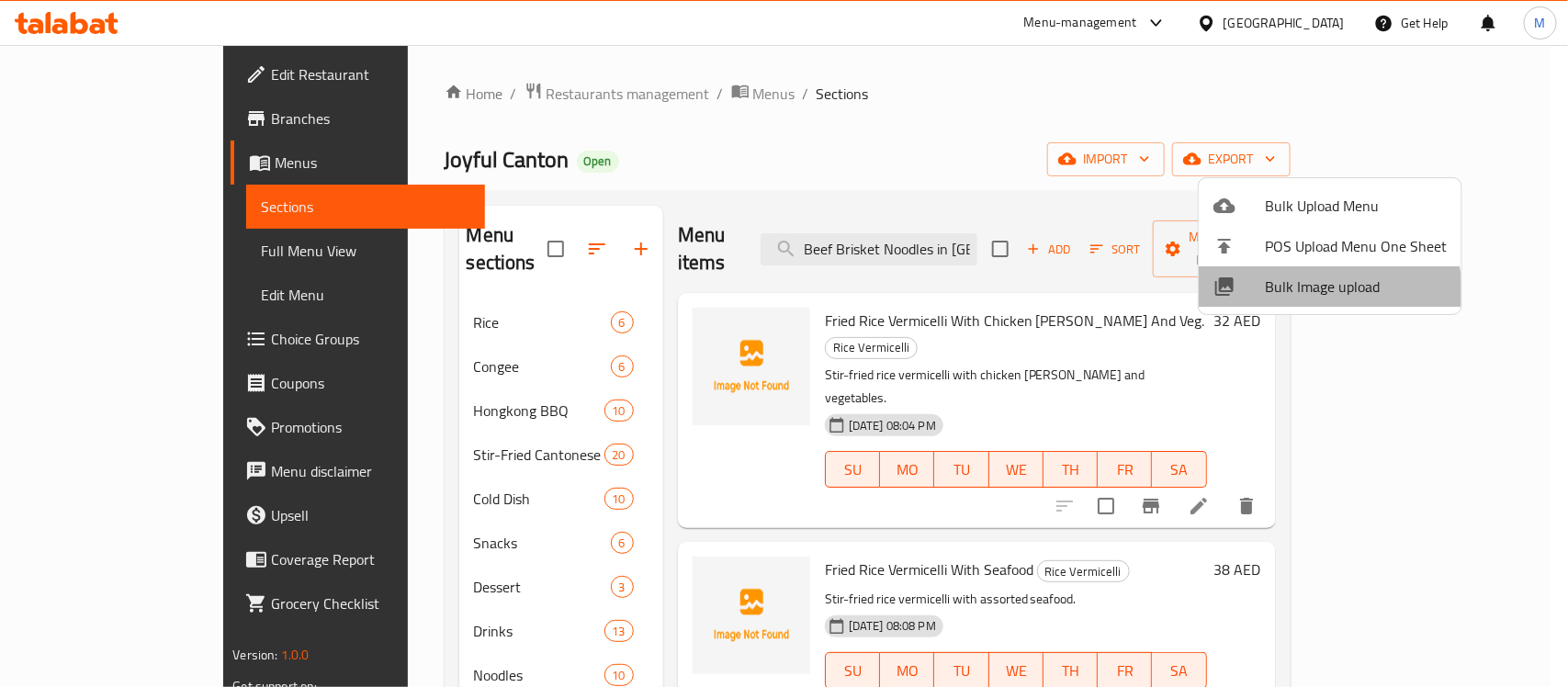
click at [1301, 294] on span "Bulk Image upload" at bounding box center [1355, 286] width 182 height 23
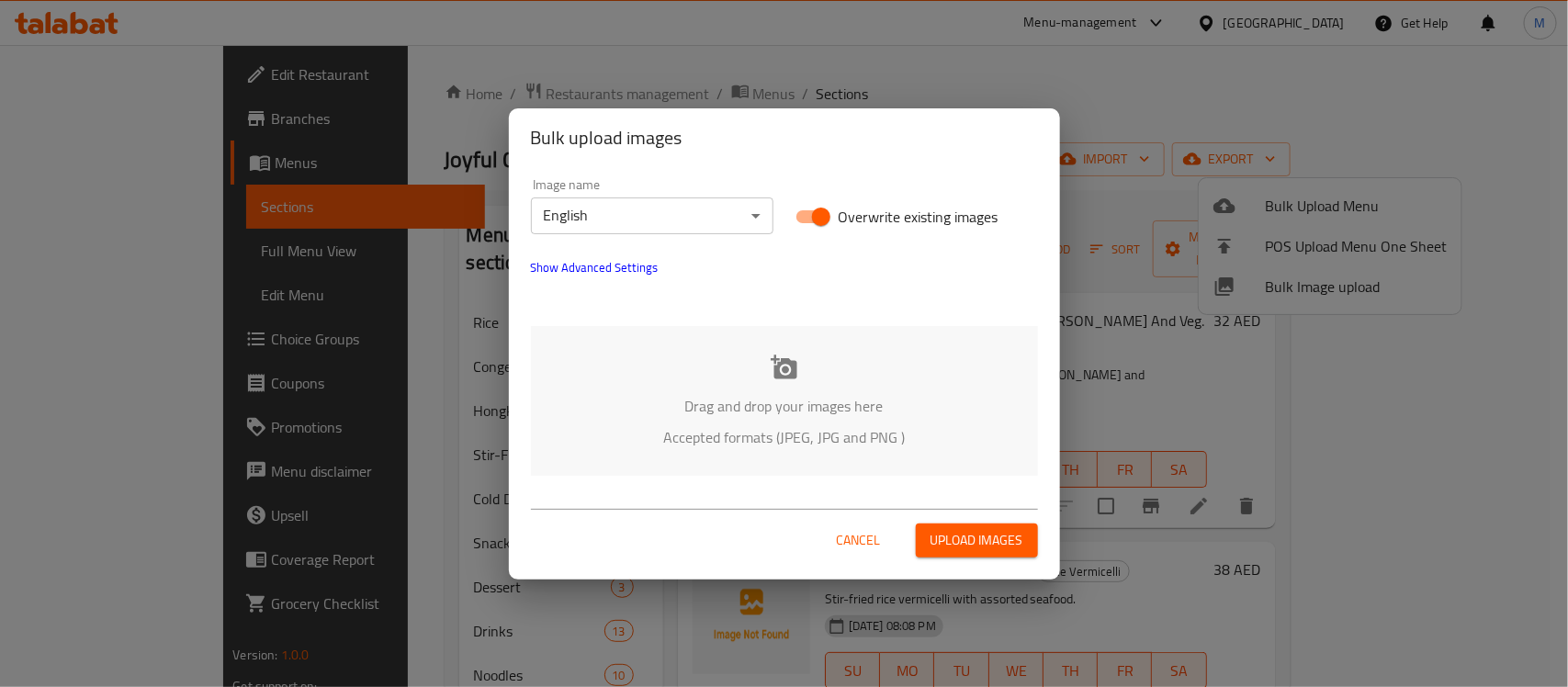
click at [775, 386] on div "Drag and drop your images here Accepted formats (JPEG, JPG and PNG )" at bounding box center [784, 401] width 507 height 150
click at [854, 522] on div "Cancel Upload images" at bounding box center [784, 533] width 507 height 49
click at [856, 540] on span "Cancel" at bounding box center [858, 540] width 44 height 23
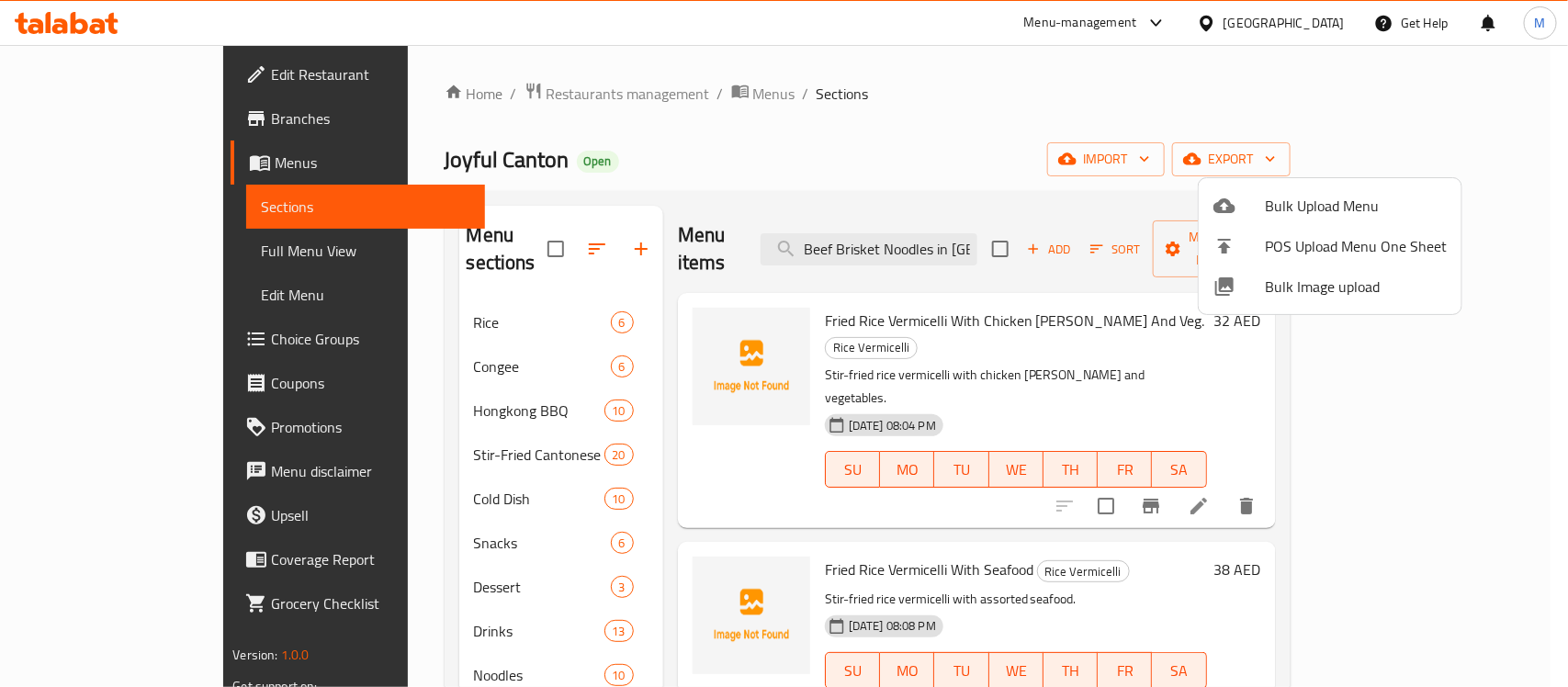
click at [1337, 209] on span "Bulk Upload Menu" at bounding box center [1355, 206] width 182 height 23
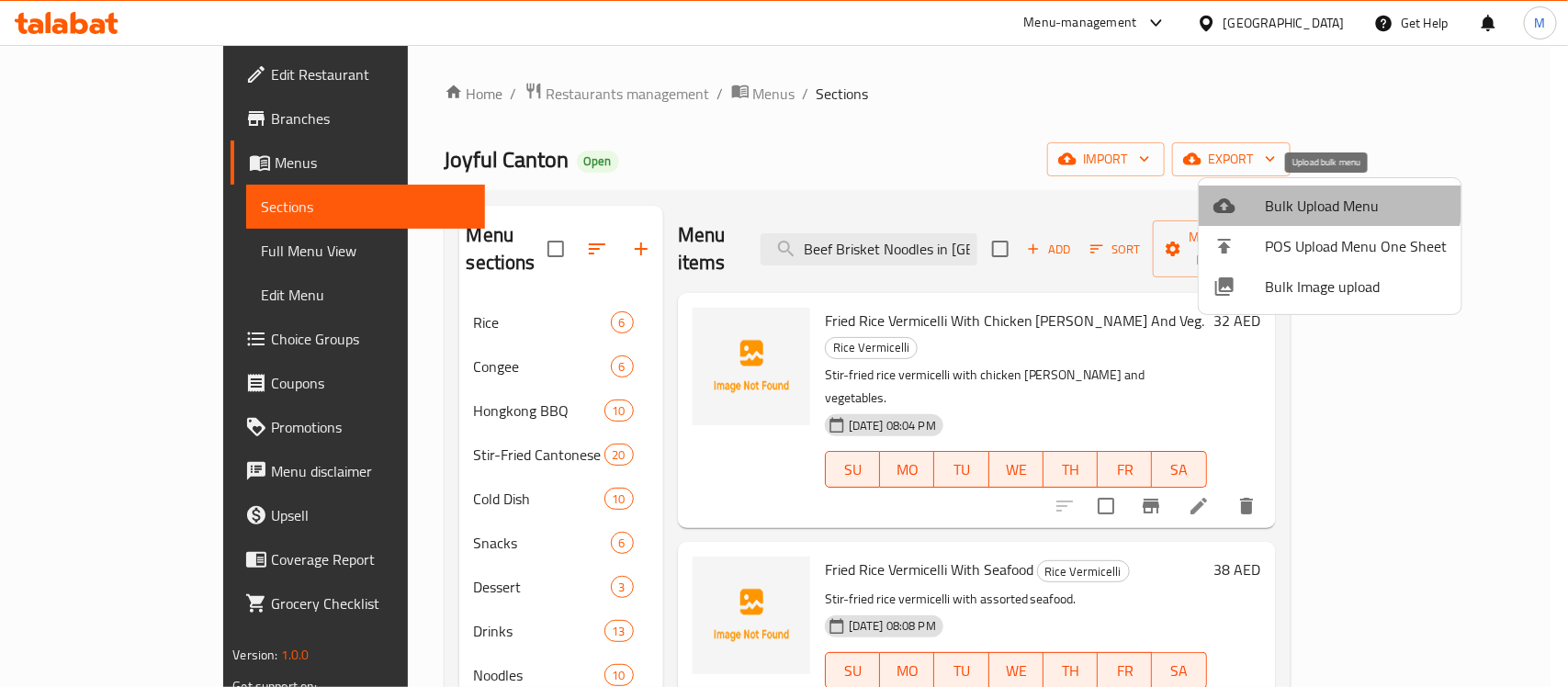
click at [1319, 196] on span "Bulk Upload Menu" at bounding box center [1355, 206] width 182 height 23
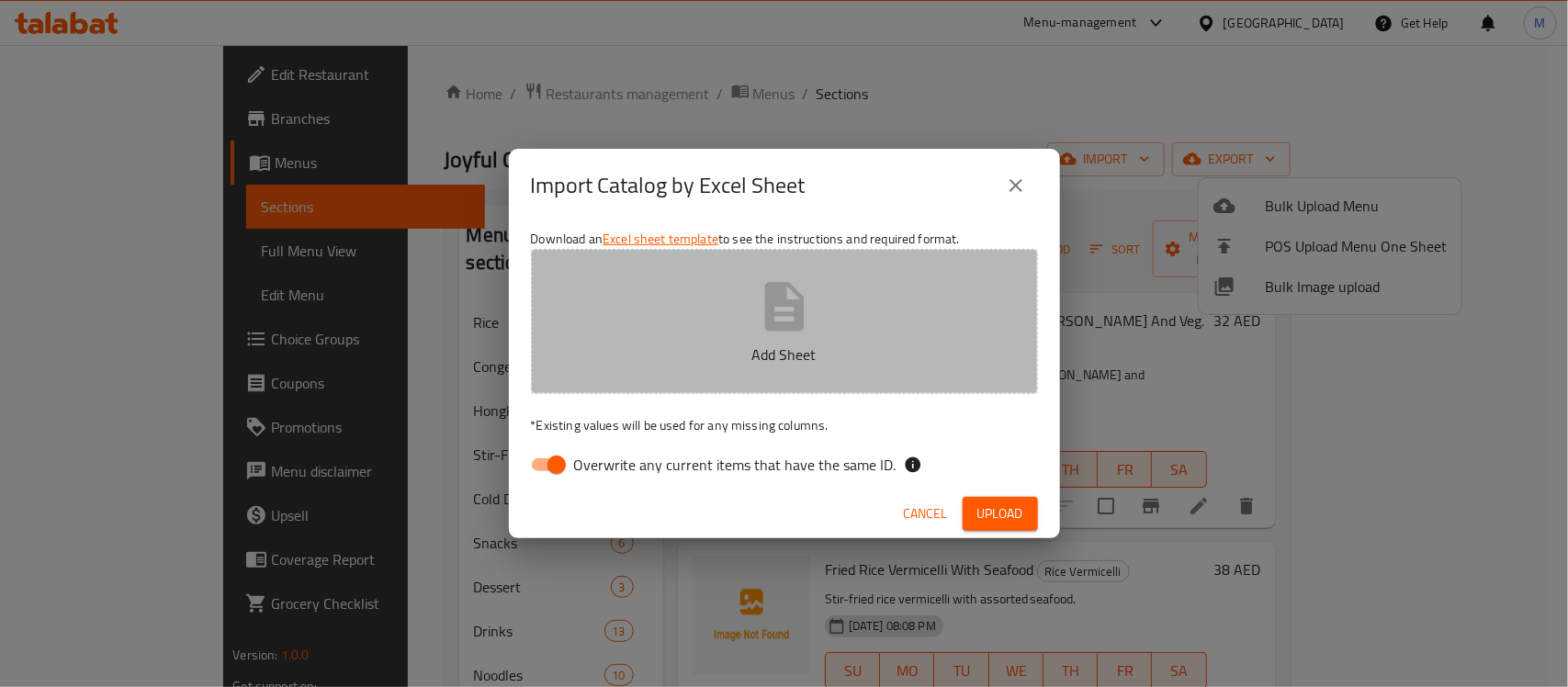
click at [781, 372] on button "Add Sheet" at bounding box center [784, 321] width 507 height 145
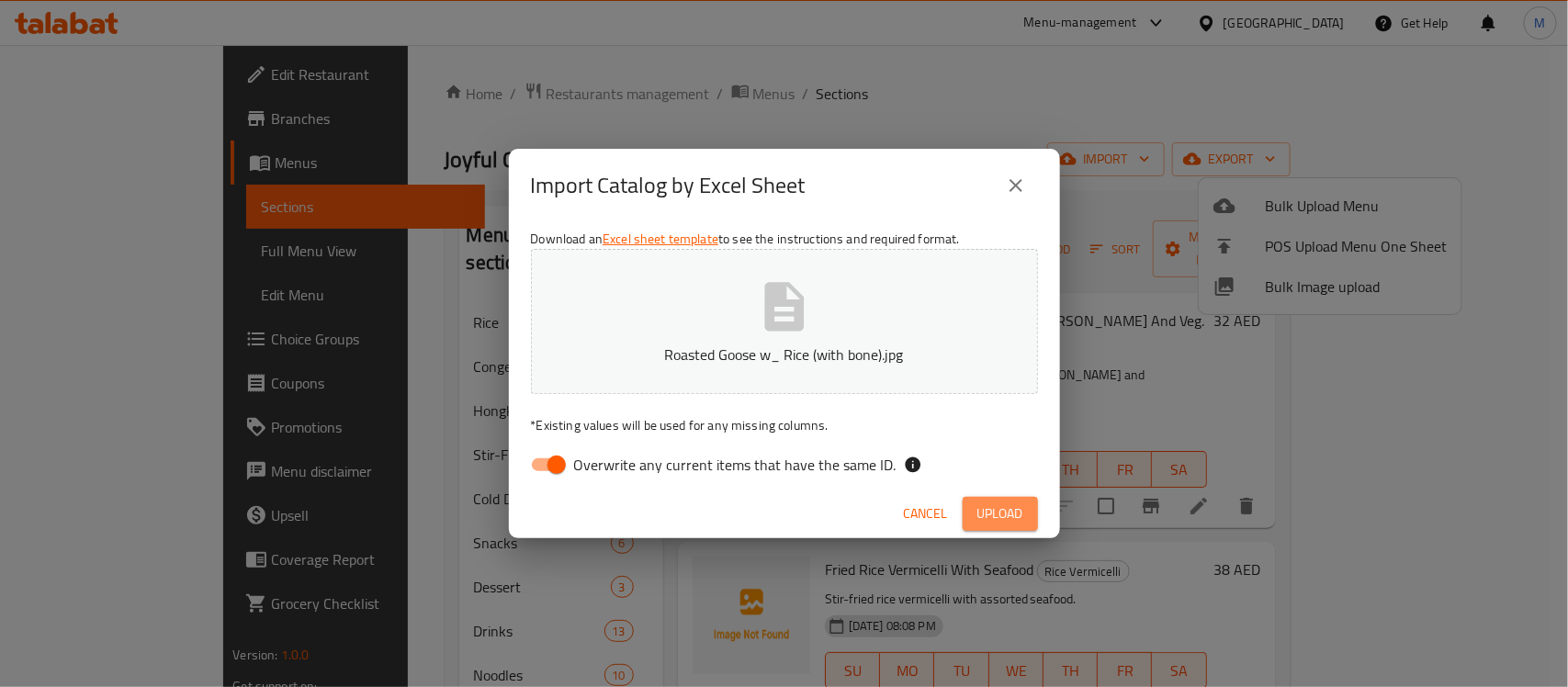
click at [983, 511] on span "Upload" at bounding box center [1000, 514] width 46 height 23
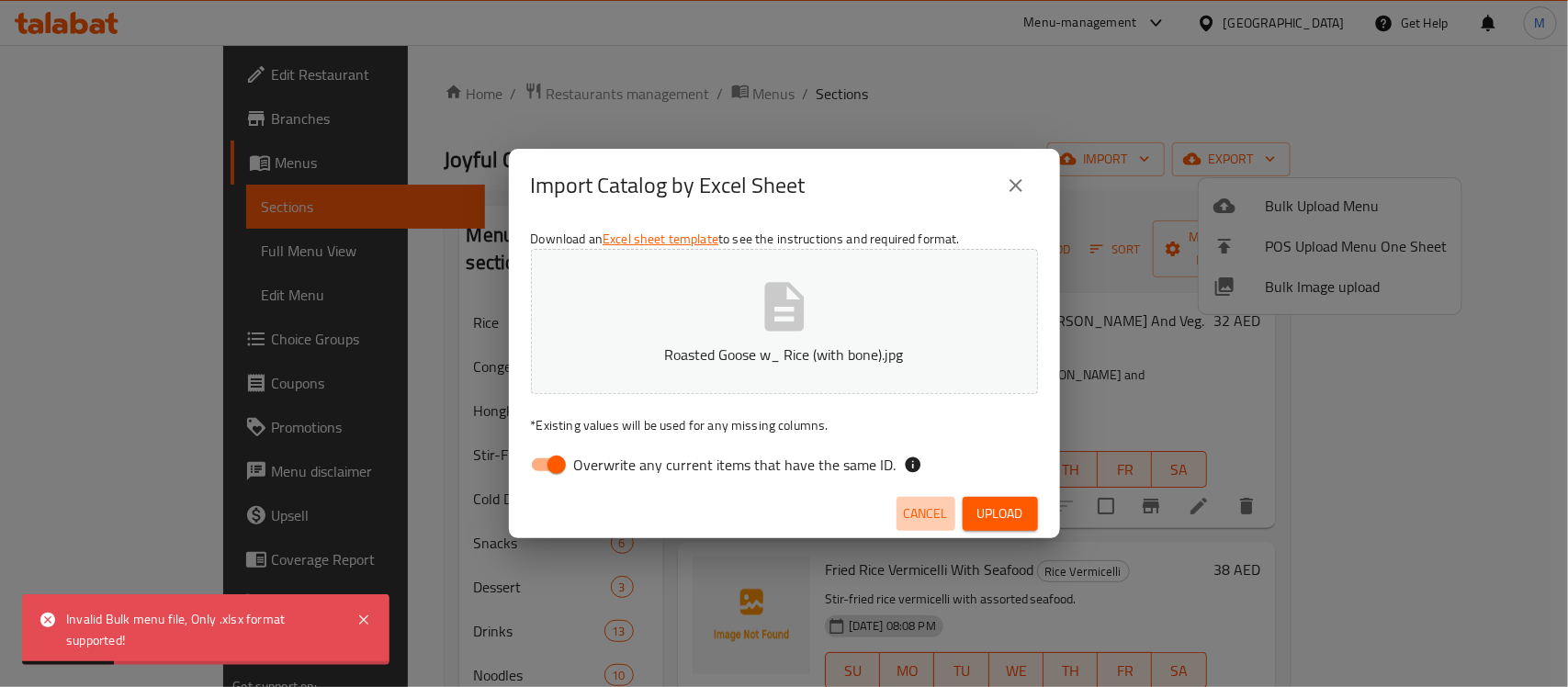
click at [927, 511] on span "Cancel" at bounding box center [926, 514] width 44 height 23
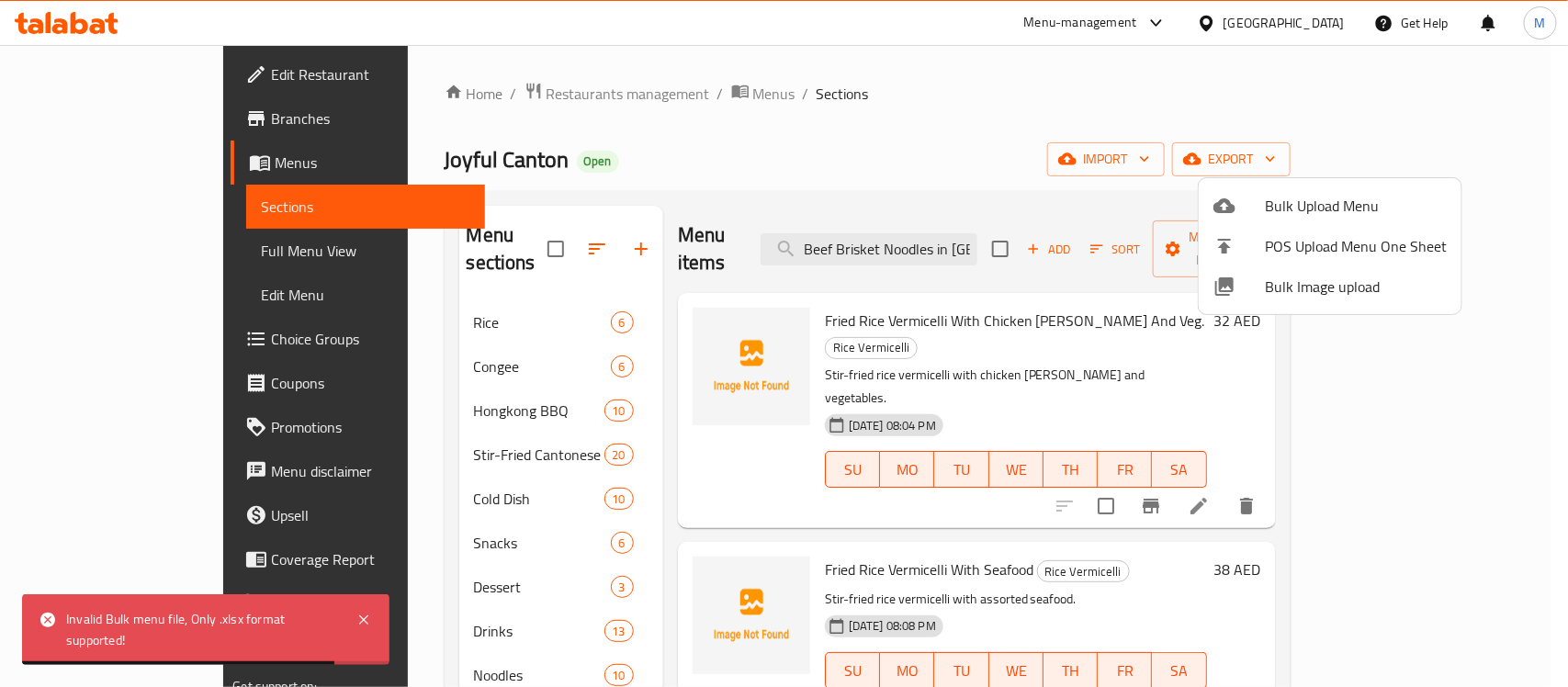
click at [1329, 291] on span "Bulk Image upload" at bounding box center [1355, 286] width 182 height 23
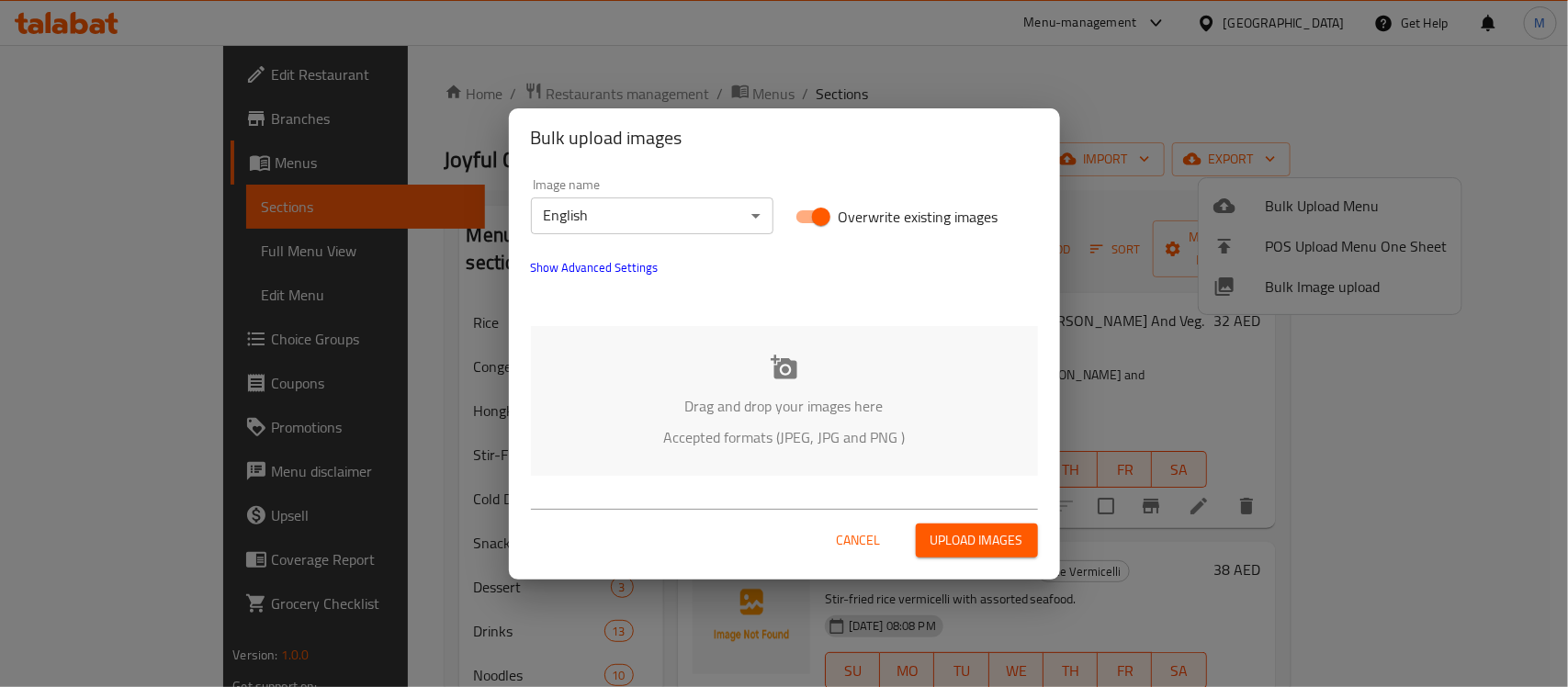
click at [762, 368] on div "Drag and drop your images here Accepted formats (JPEG, JPG and PNG )" at bounding box center [784, 401] width 507 height 150
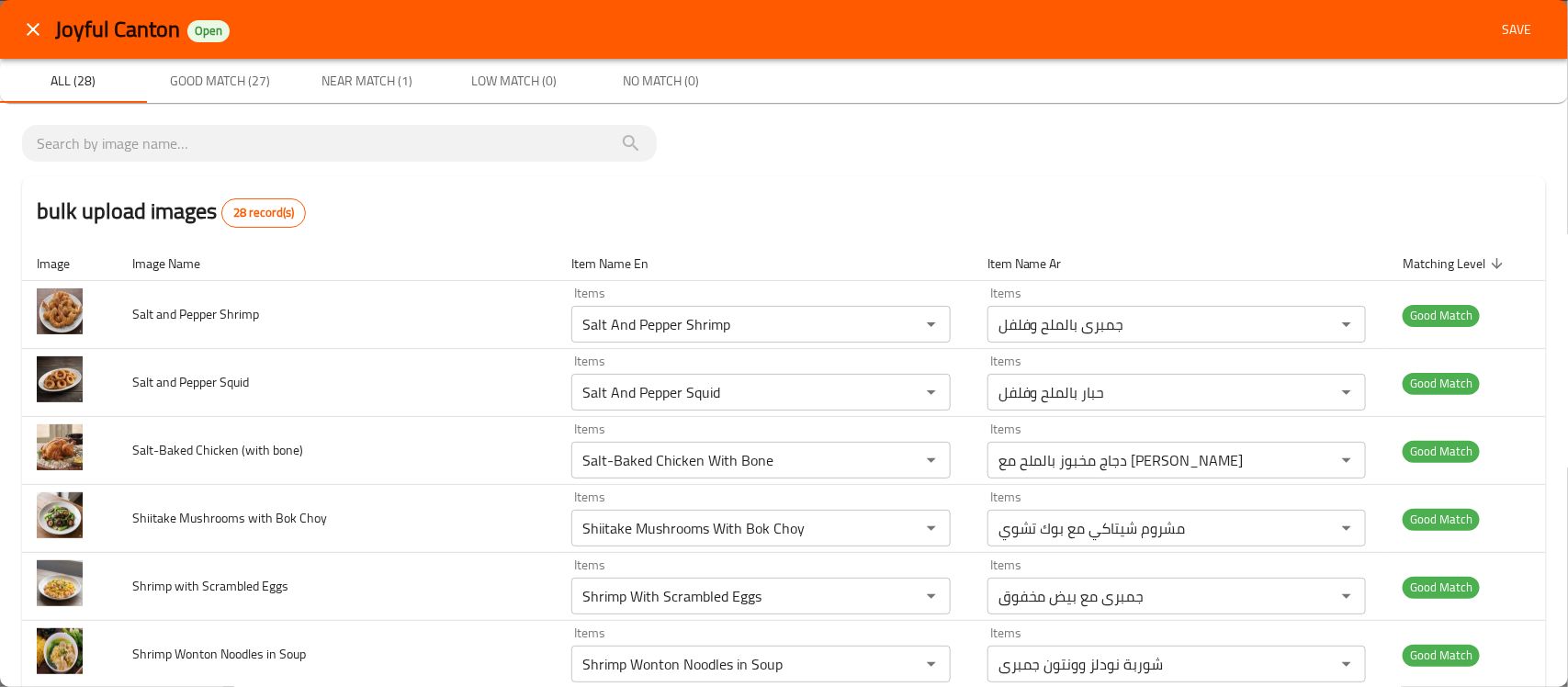
click at [33, 30] on icon "close" at bounding box center [33, 29] width 23 height 23
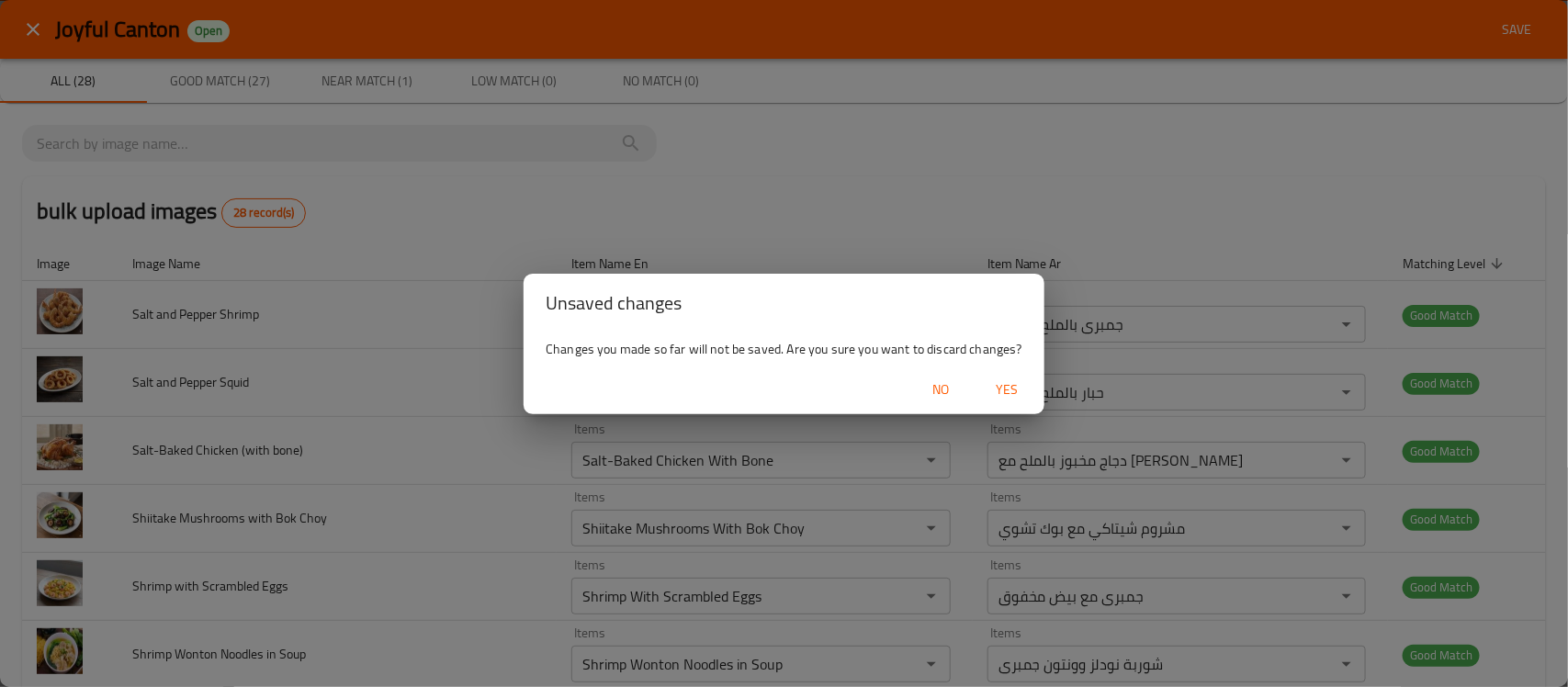
click at [1008, 373] on button "Yes" at bounding box center [1008, 390] width 59 height 34
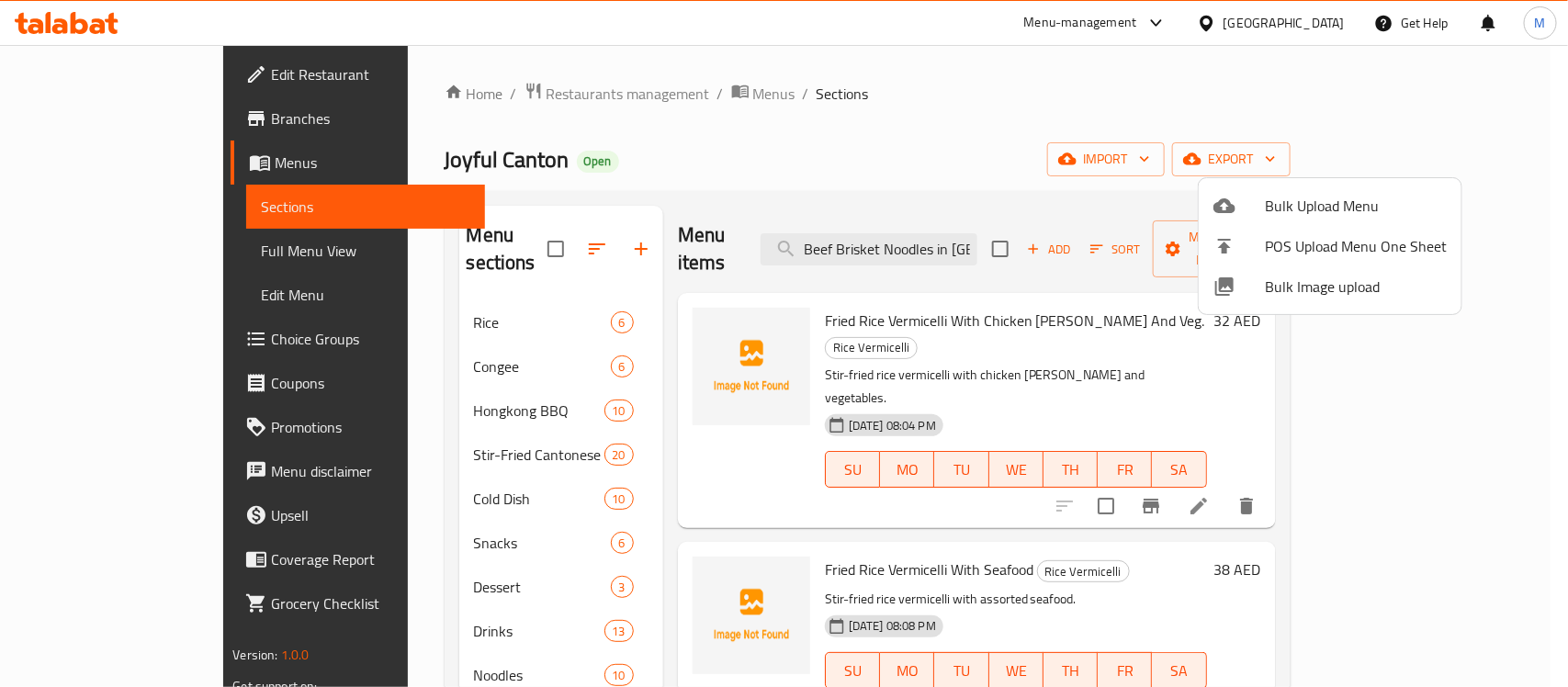
click at [1306, 288] on span "Bulk Image upload" at bounding box center [1355, 286] width 182 height 23
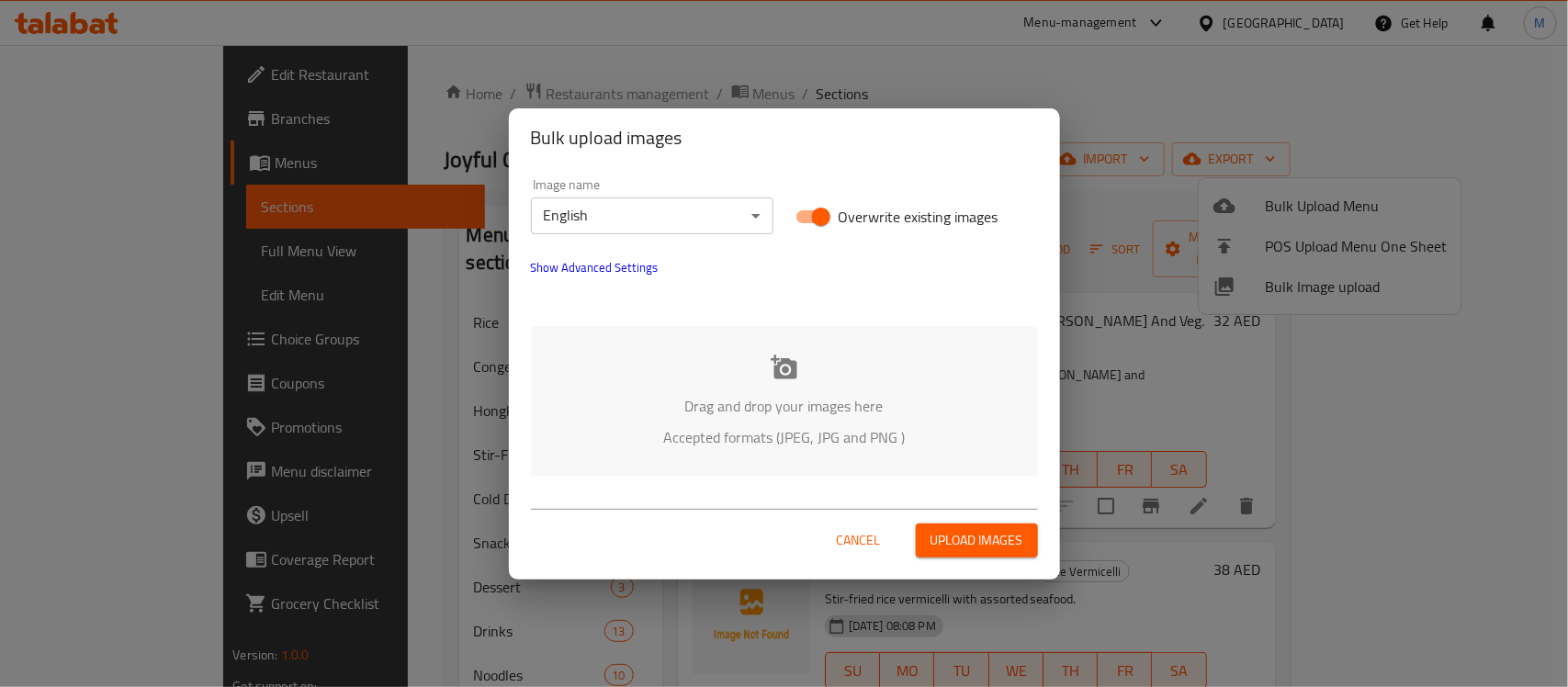
click at [712, 370] on div "Drag and drop your images here Accepted formats (JPEG, JPG and PNG )" at bounding box center [784, 401] width 507 height 150
click at [869, 563] on div "Cancel Upload images" at bounding box center [784, 533] width 537 height 78
click at [873, 544] on span "Cancel" at bounding box center [858, 540] width 44 height 23
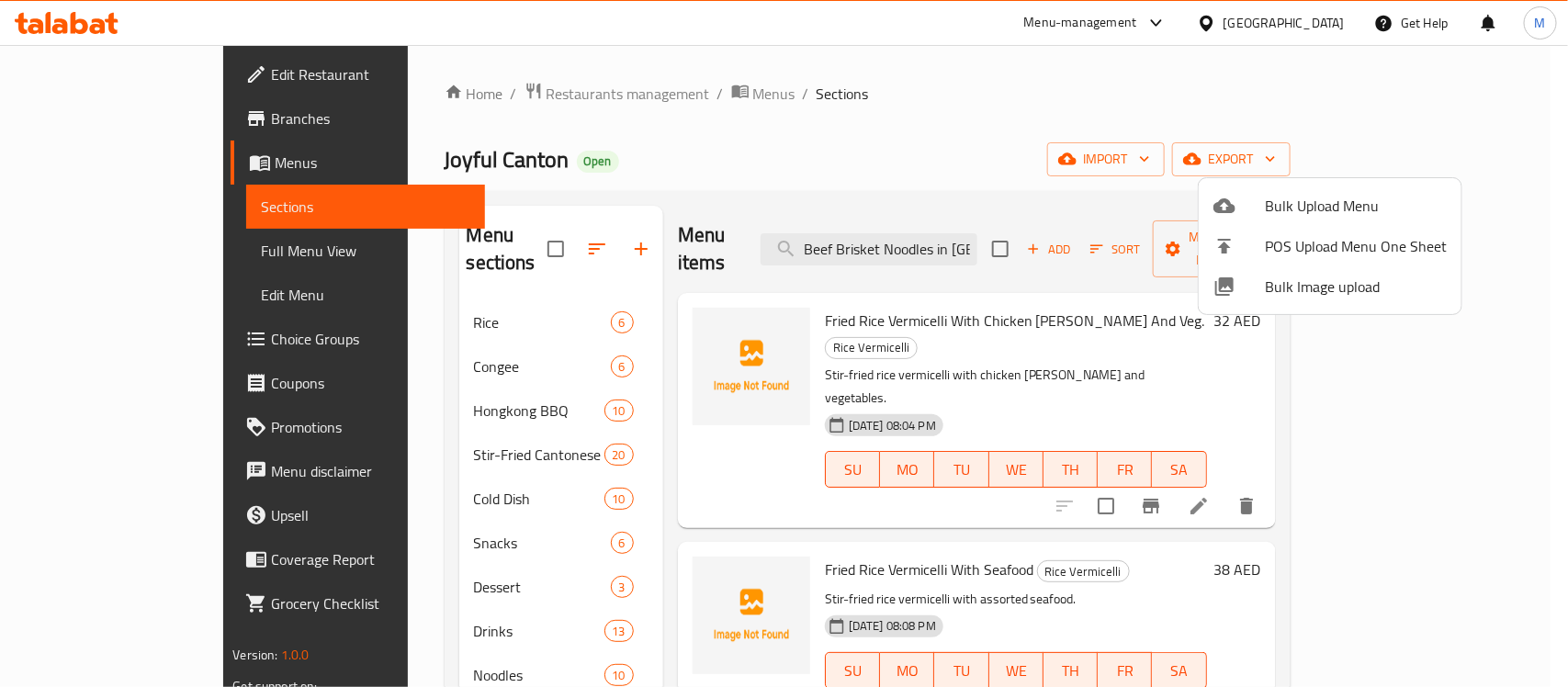
click at [382, 566] on div at bounding box center [784, 343] width 1568 height 687
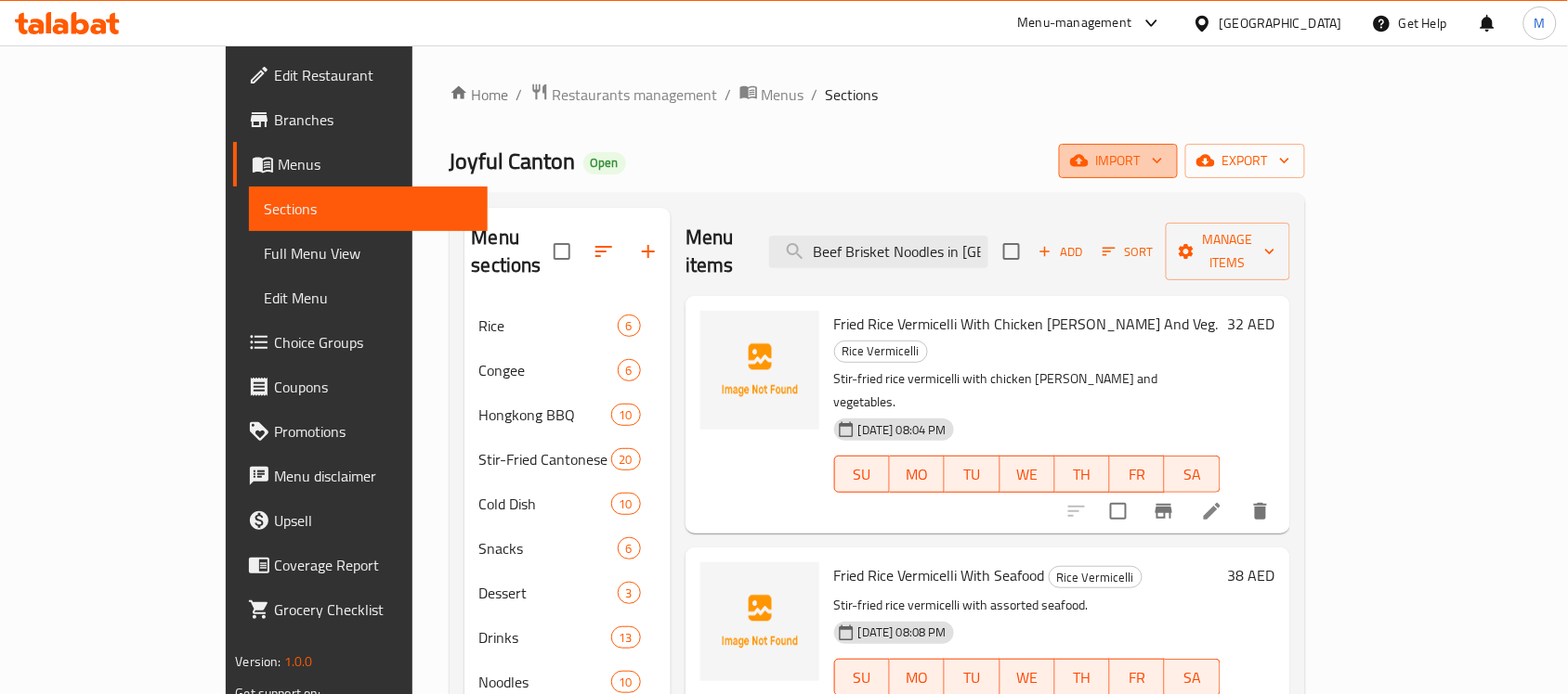
click at [1167, 158] on icon "button" at bounding box center [1157, 160] width 19 height 19
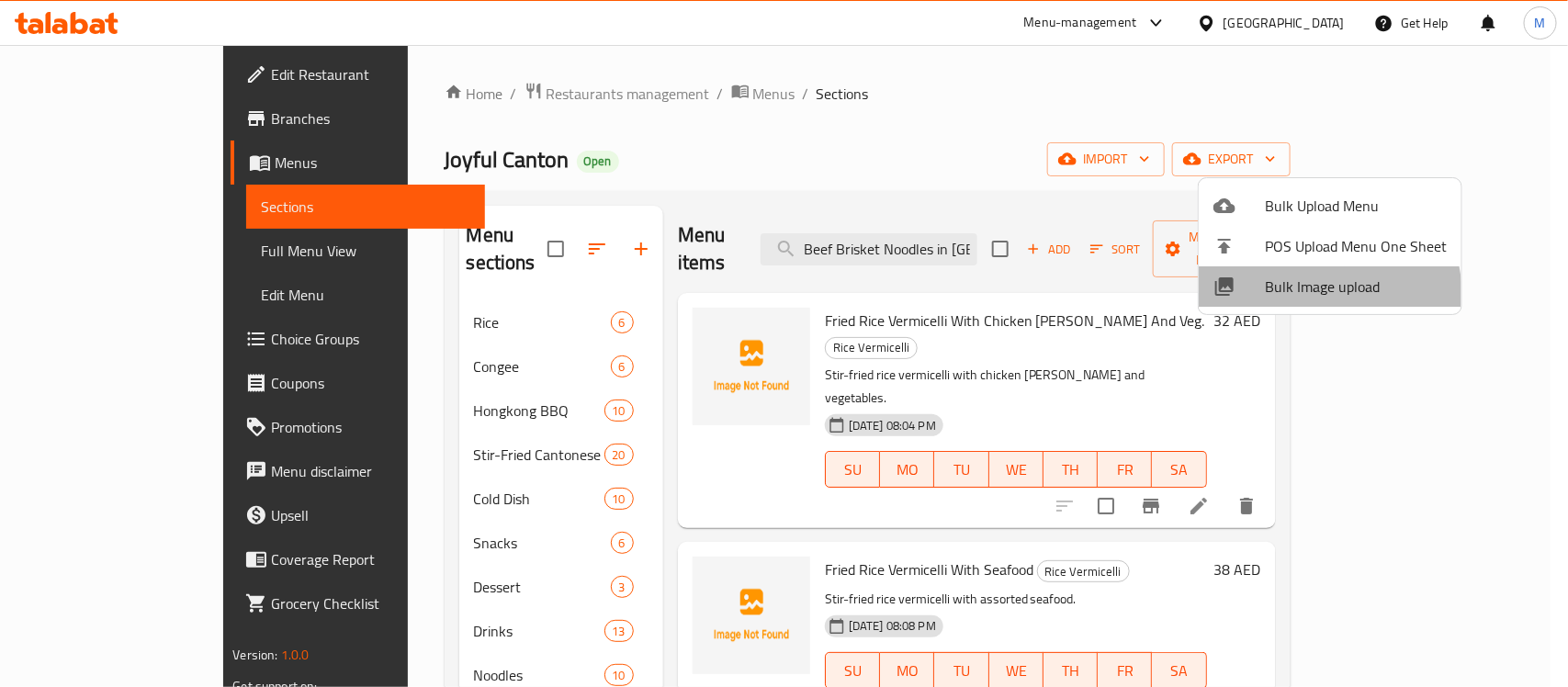
click at [1313, 295] on span "Bulk Image upload" at bounding box center [1355, 286] width 182 height 23
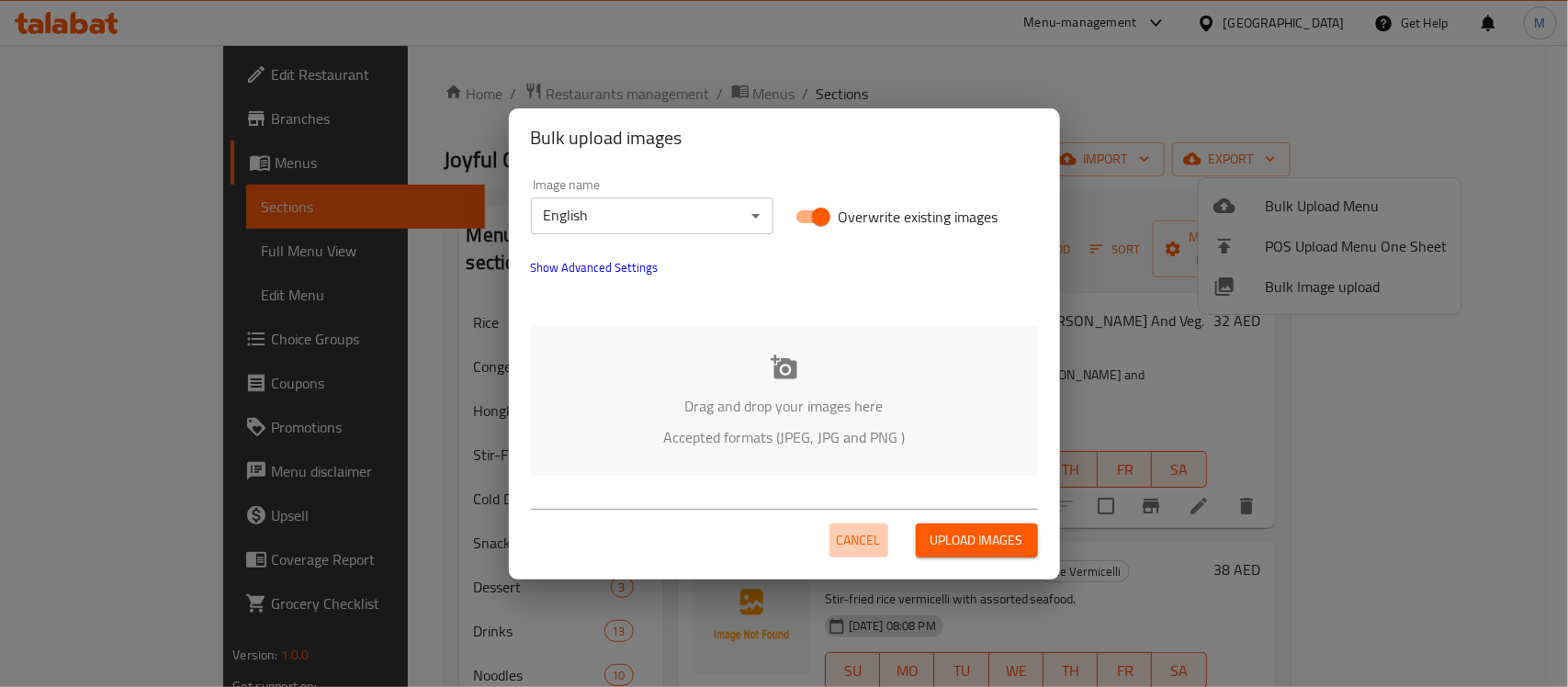
click at [864, 531] on span "Cancel" at bounding box center [858, 540] width 44 height 23
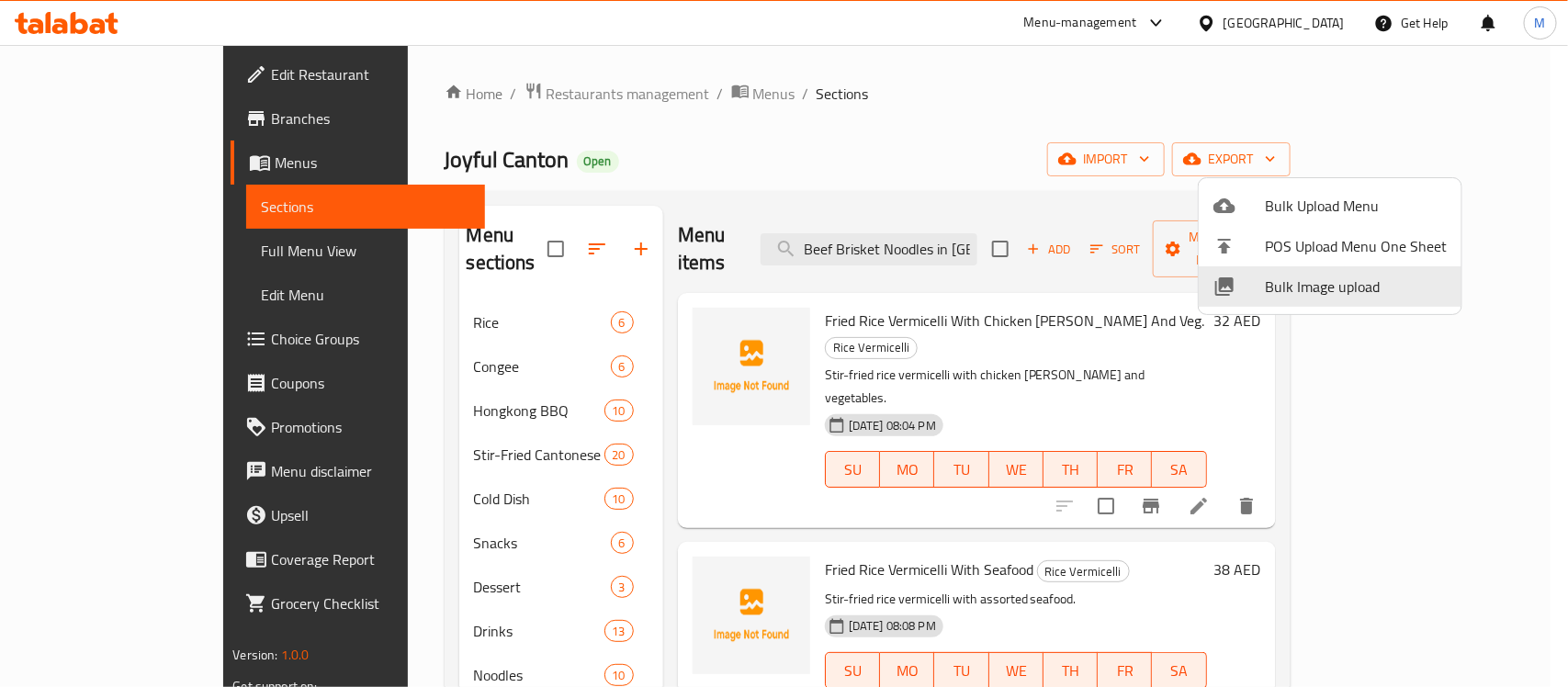
click at [686, 89] on div at bounding box center [784, 343] width 1568 height 687
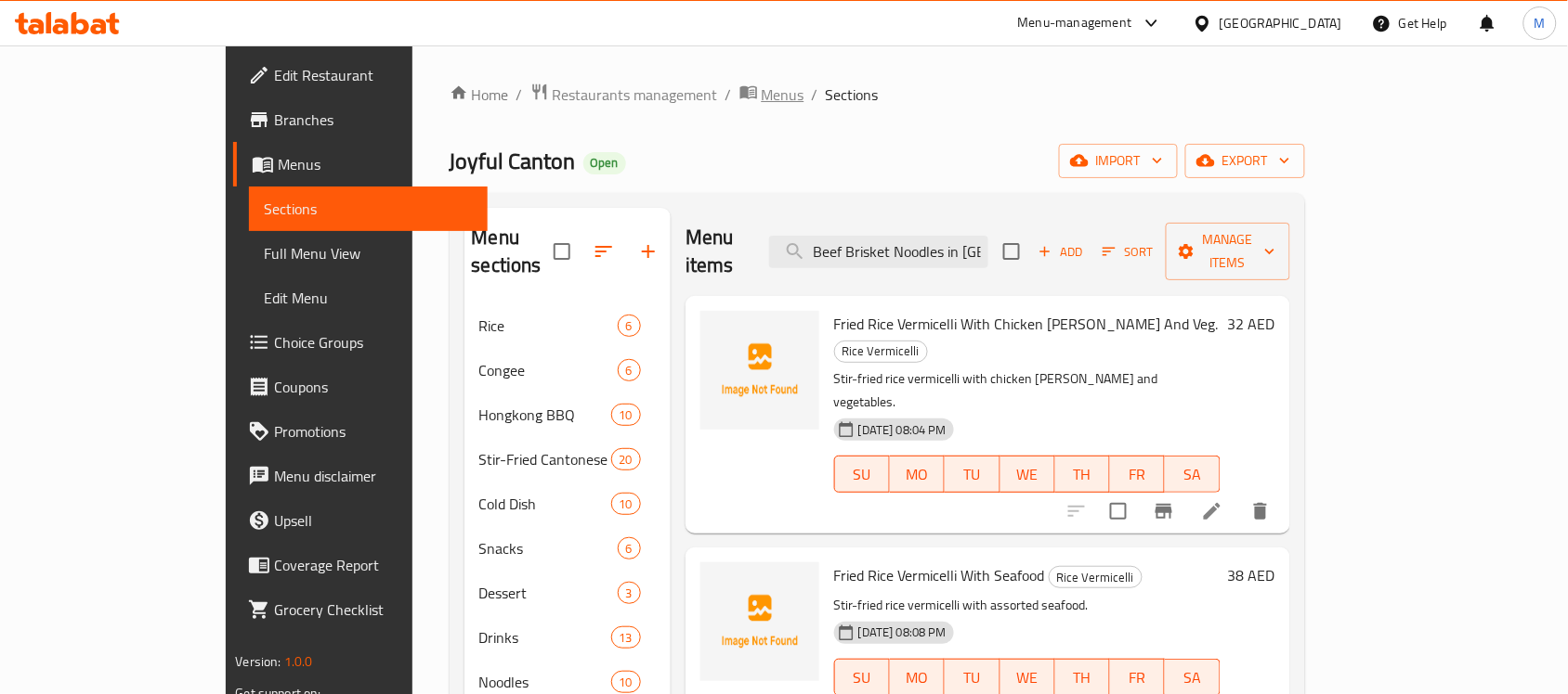
click at [762, 93] on span "Menus" at bounding box center [783, 94] width 43 height 23
